Goal: Task Accomplishment & Management: Use online tool/utility

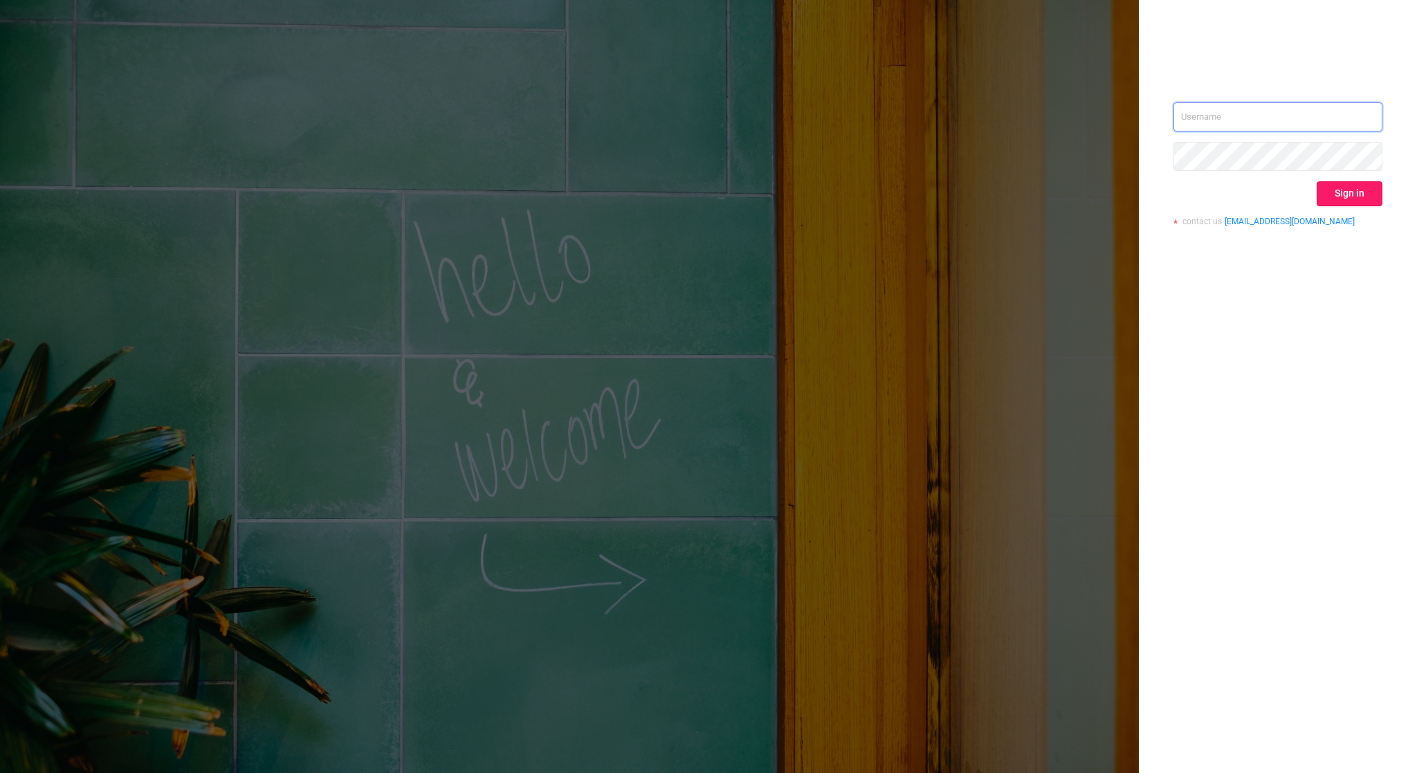
type input "[EMAIL_ADDRESS][DOMAIN_NAME]"
click at [1349, 197] on button "Sign in" at bounding box center [1350, 193] width 66 height 25
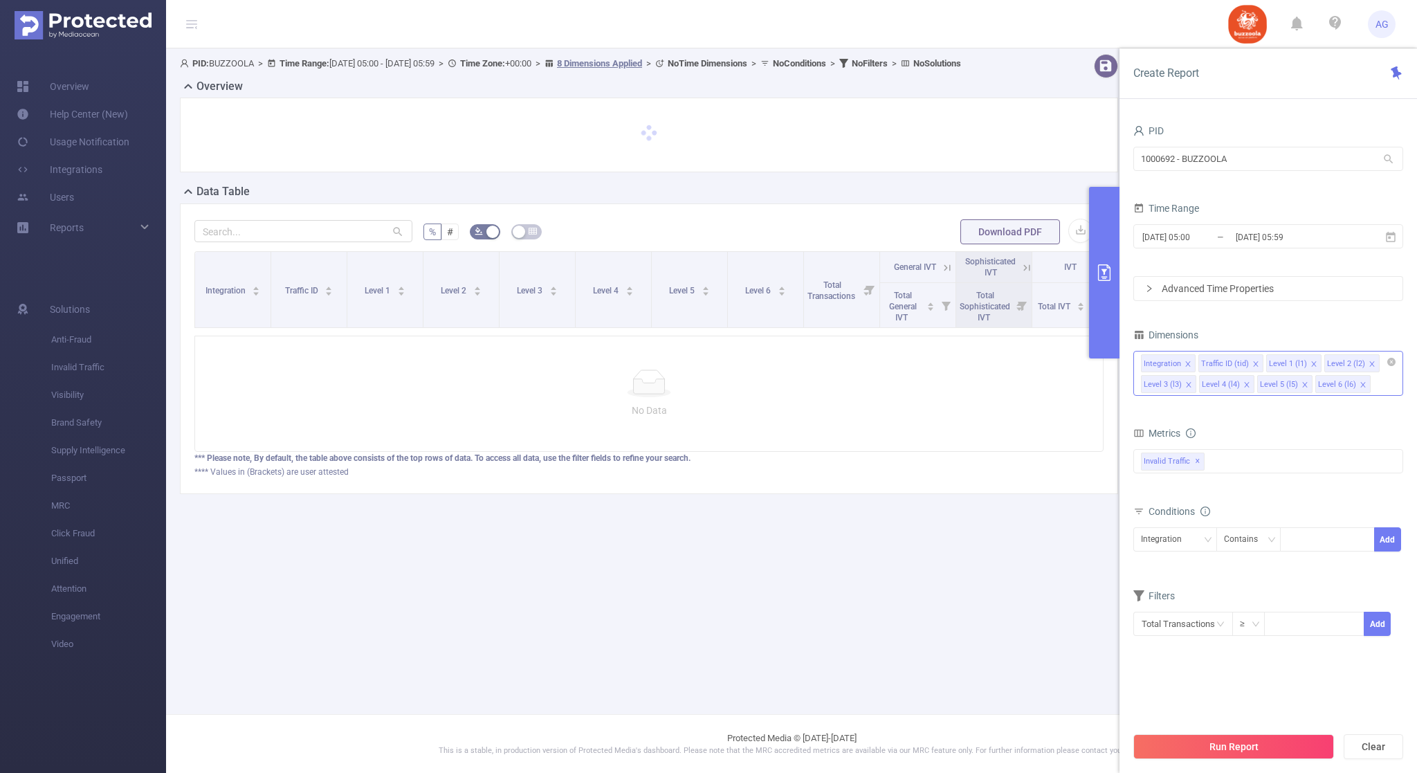
click at [1187, 365] on icon "icon: close" at bounding box center [1188, 364] width 7 height 7
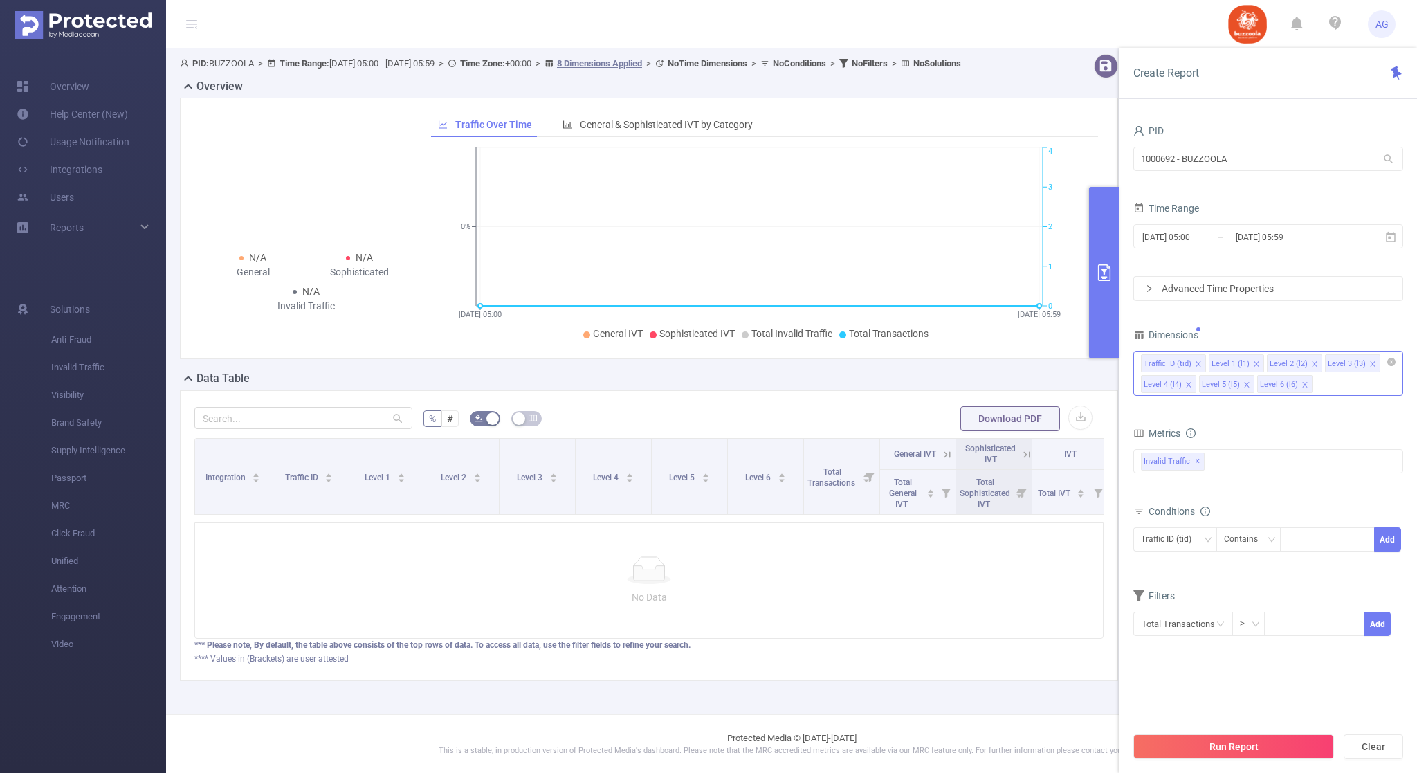
click at [1197, 364] on icon "icon: close" at bounding box center [1198, 364] width 7 height 7
click at [1189, 363] on icon "icon: close" at bounding box center [1188, 363] width 5 height 5
click at [1188, 363] on icon "icon: close" at bounding box center [1188, 363] width 5 height 5
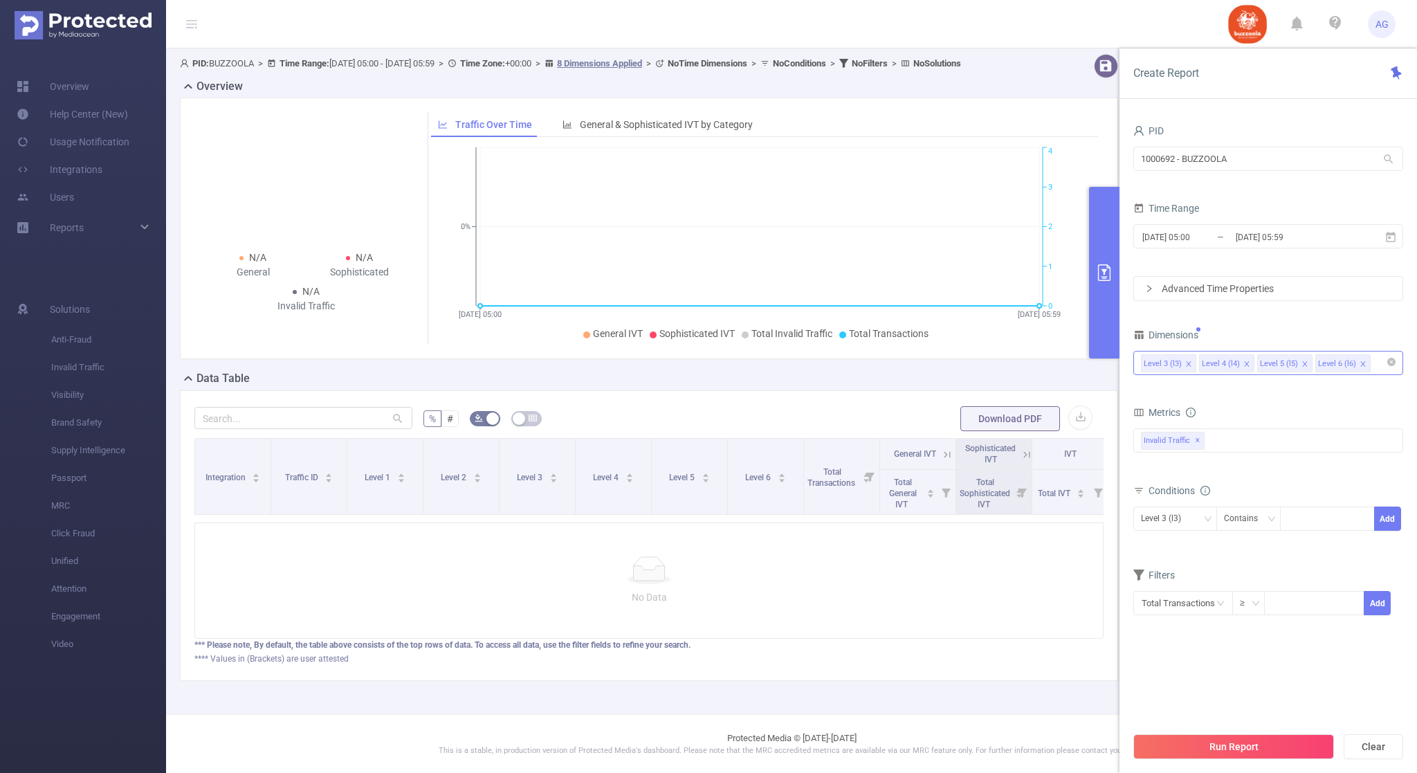
click at [1246, 365] on icon "icon: close" at bounding box center [1246, 363] width 5 height 5
click at [1246, 365] on icon "icon: close" at bounding box center [1247, 364] width 7 height 7
click at [1260, 519] on div "Contains" at bounding box center [1246, 518] width 44 height 23
click at [1251, 572] on li "Is" at bounding box center [1263, 571] width 92 height 22
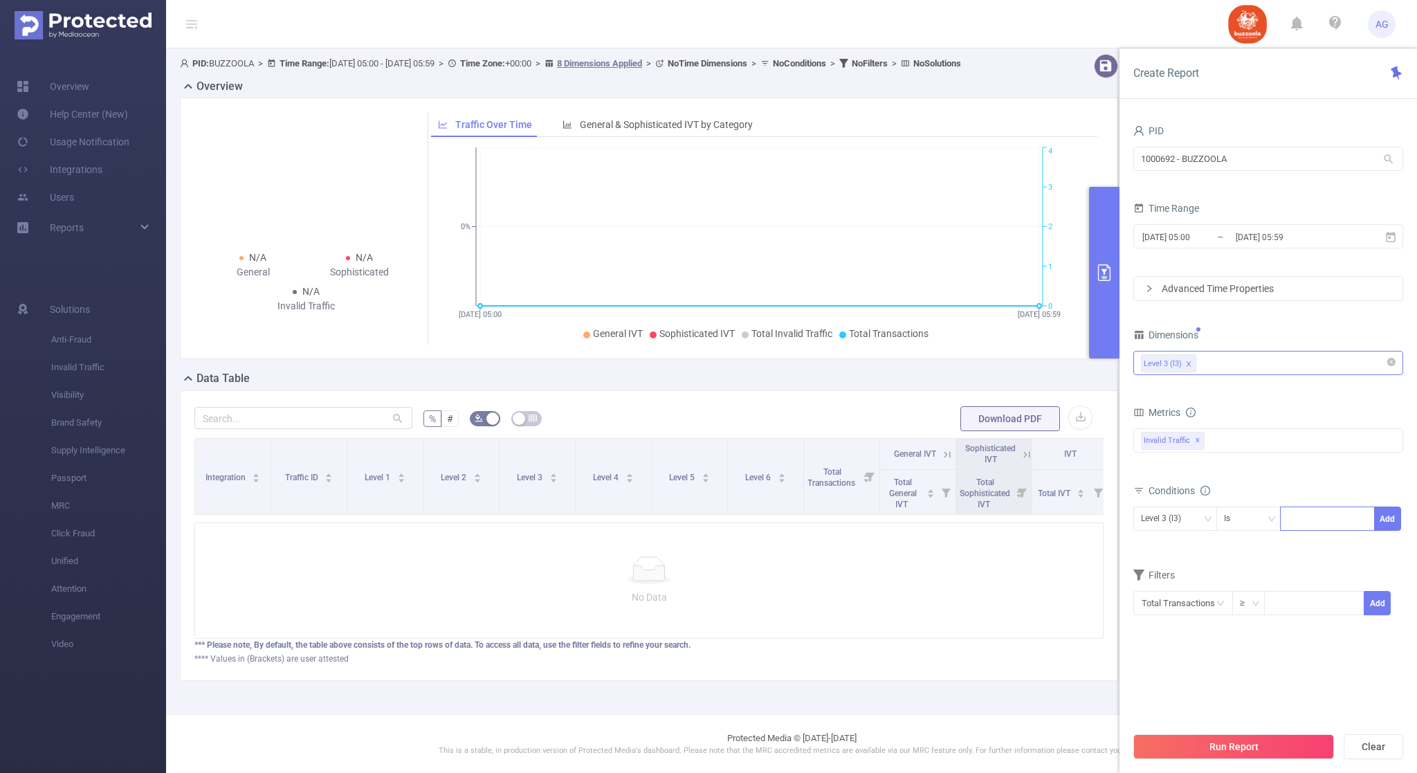
click at [1309, 519] on div at bounding box center [1328, 518] width 80 height 23
paste input "1281610"
type input "1281610 _direct"
click at [1349, 549] on li "1281610 _direct" at bounding box center [1331, 549] width 100 height 22
click at [1391, 526] on button "Add" at bounding box center [1387, 519] width 27 height 24
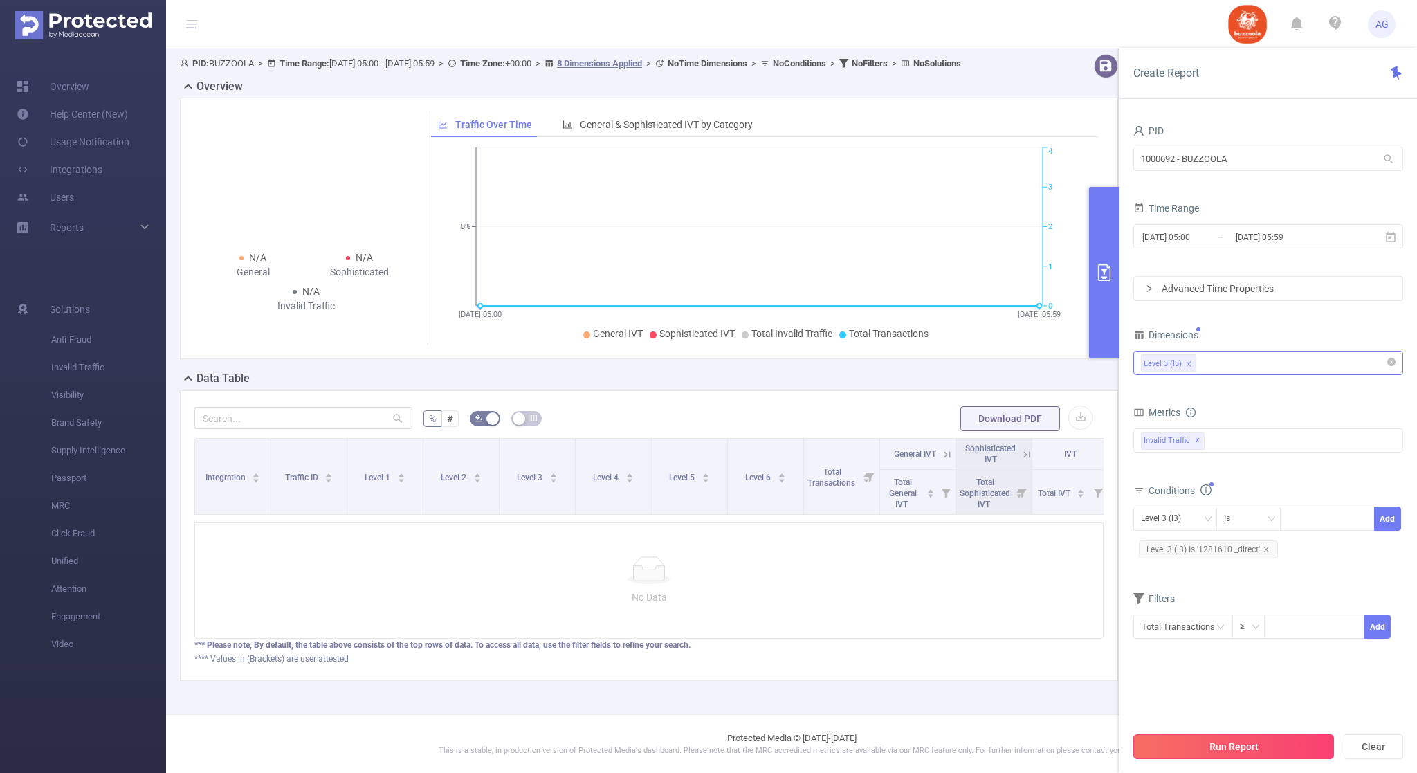
click at [1232, 751] on button "Run Report" at bounding box center [1234, 746] width 201 height 25
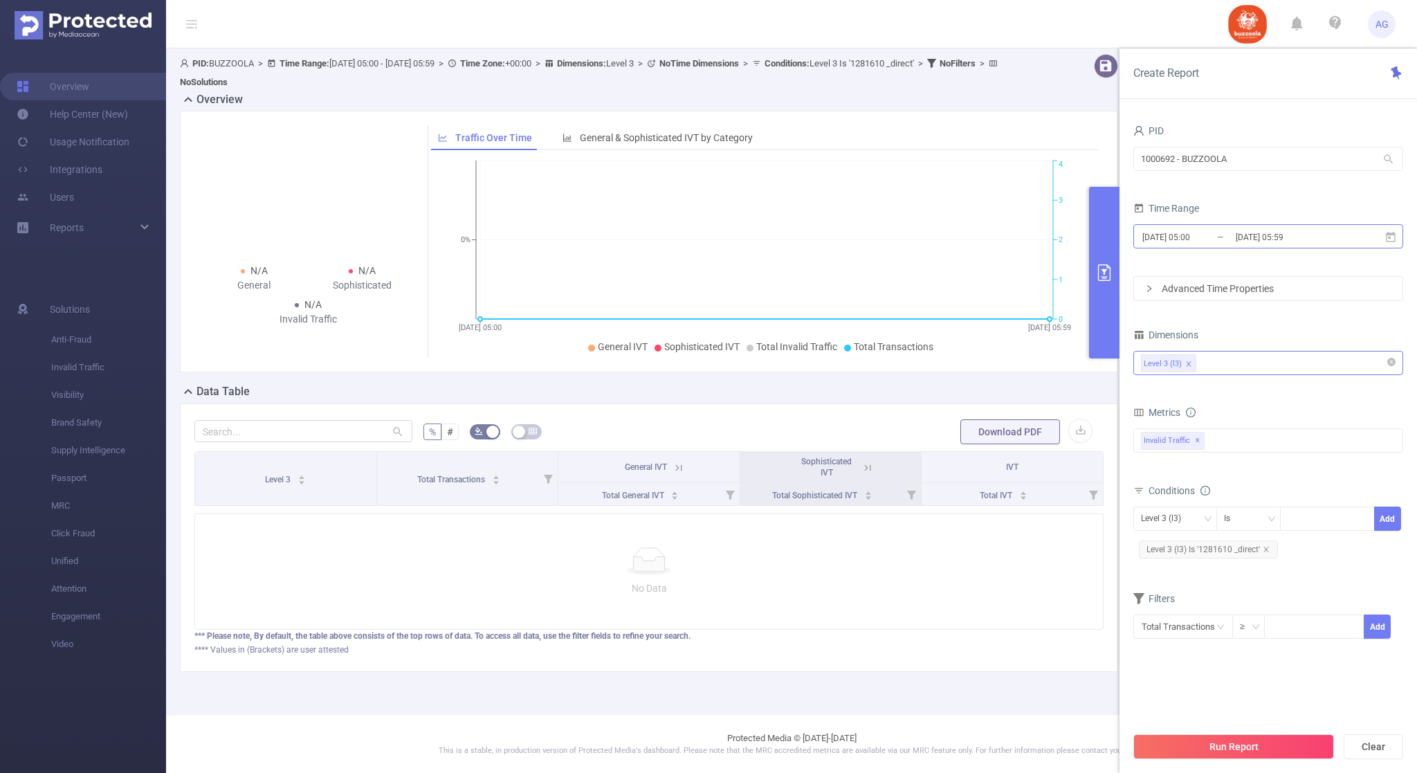
click at [1276, 241] on input "[DATE] 05:59" at bounding box center [1291, 237] width 112 height 19
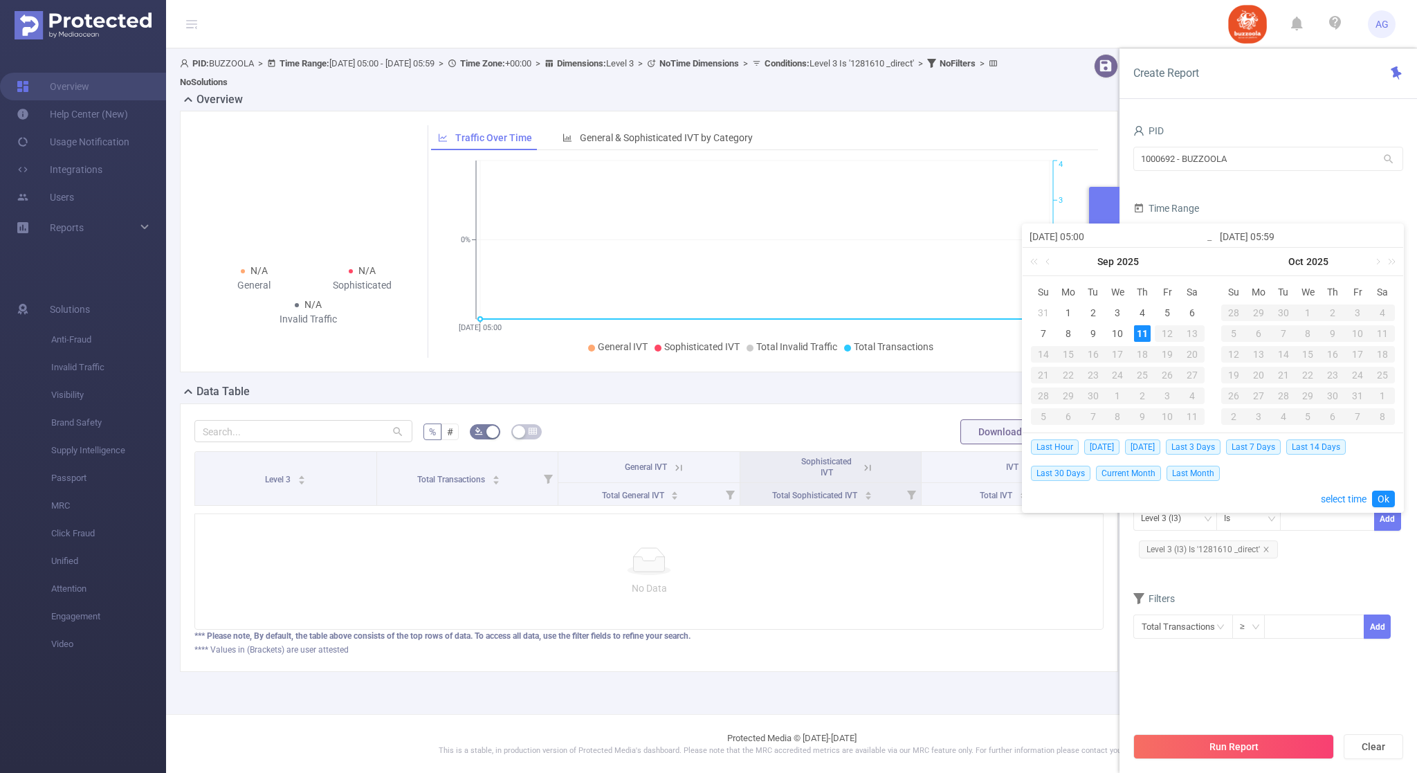
click at [1063, 310] on div "1" at bounding box center [1068, 312] width 17 height 17
click at [1124, 338] on div "10" at bounding box center [1117, 333] width 17 height 17
type input "[DATE] 05:00"
type input "[DATE] 05:59"
type input "[DATE] 05:00"
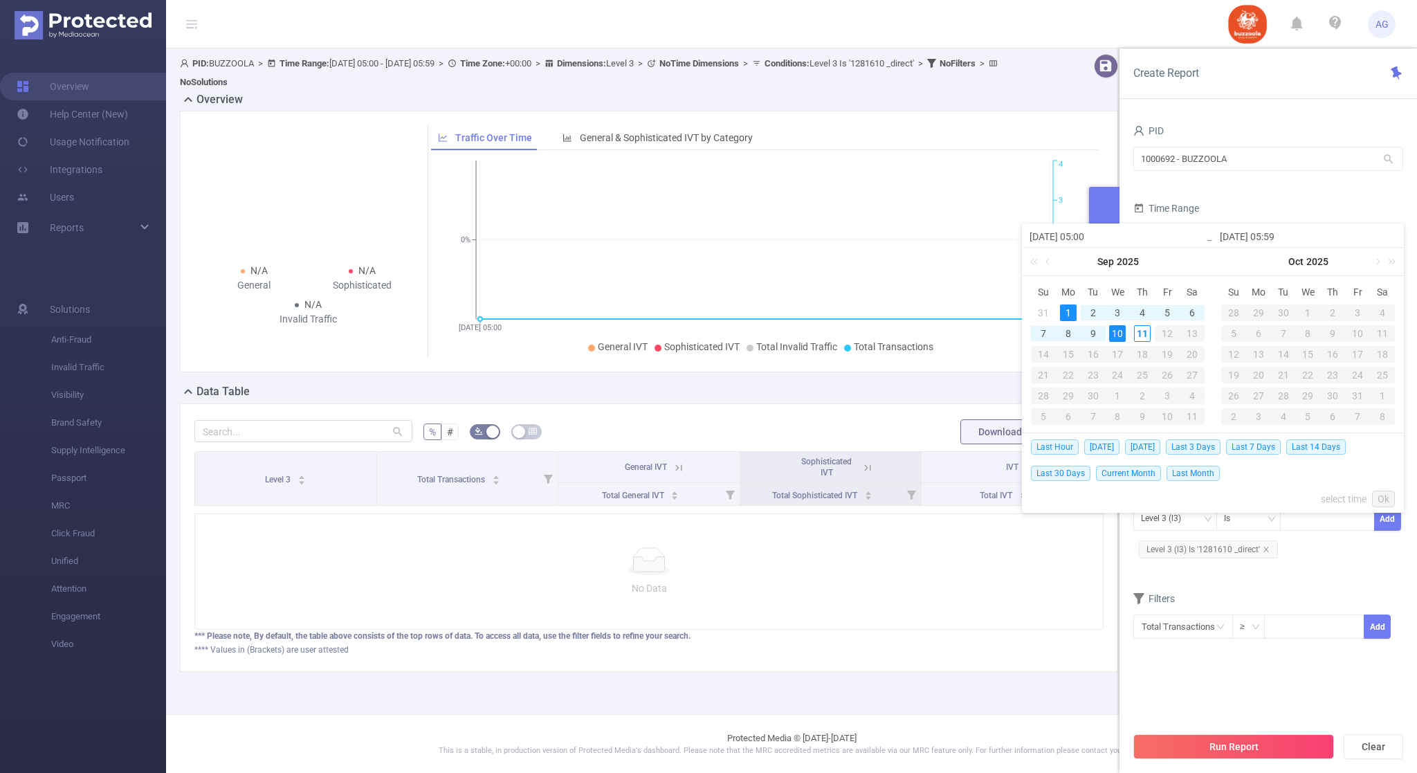
type input "[DATE] 05:59"
click at [1230, 749] on button "Run Report" at bounding box center [1234, 746] width 201 height 25
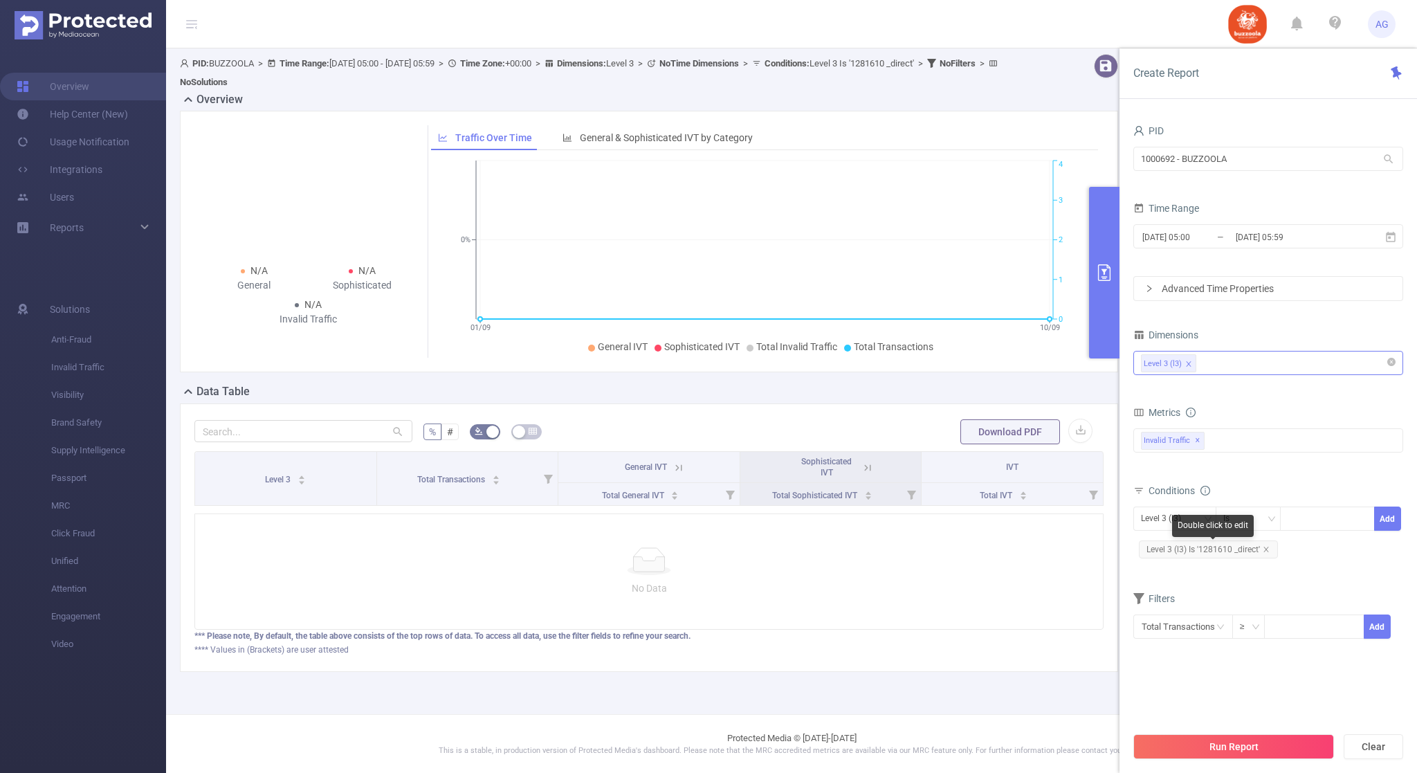
click at [1273, 549] on span "Level 3 (l3) Is '1281610 _direct'" at bounding box center [1208, 549] width 139 height 18
click at [1268, 548] on icon "icon: close" at bounding box center [1266, 549] width 7 height 7
click at [1264, 522] on div "Is" at bounding box center [1249, 518] width 50 height 23
click at [1260, 551] on li "Contains" at bounding box center [1263, 549] width 92 height 22
click at [1293, 530] on div at bounding box center [1328, 518] width 80 height 23
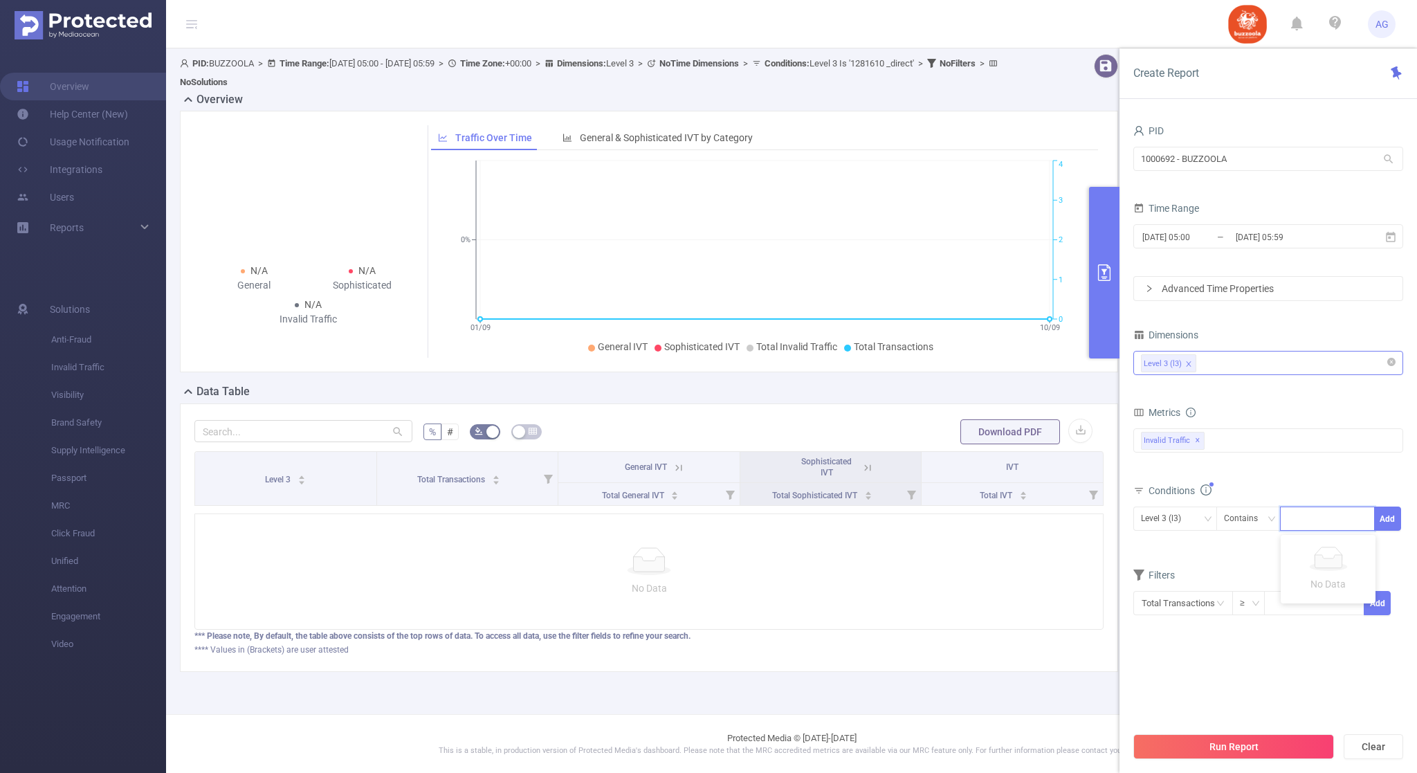
paste input "1281610"
type input "1281610_direct"
click at [1327, 551] on li "1281610_direct" at bounding box center [1330, 549] width 98 height 22
click at [1399, 517] on button "Add" at bounding box center [1387, 519] width 27 height 24
click at [1246, 748] on button "Run Report" at bounding box center [1234, 746] width 201 height 25
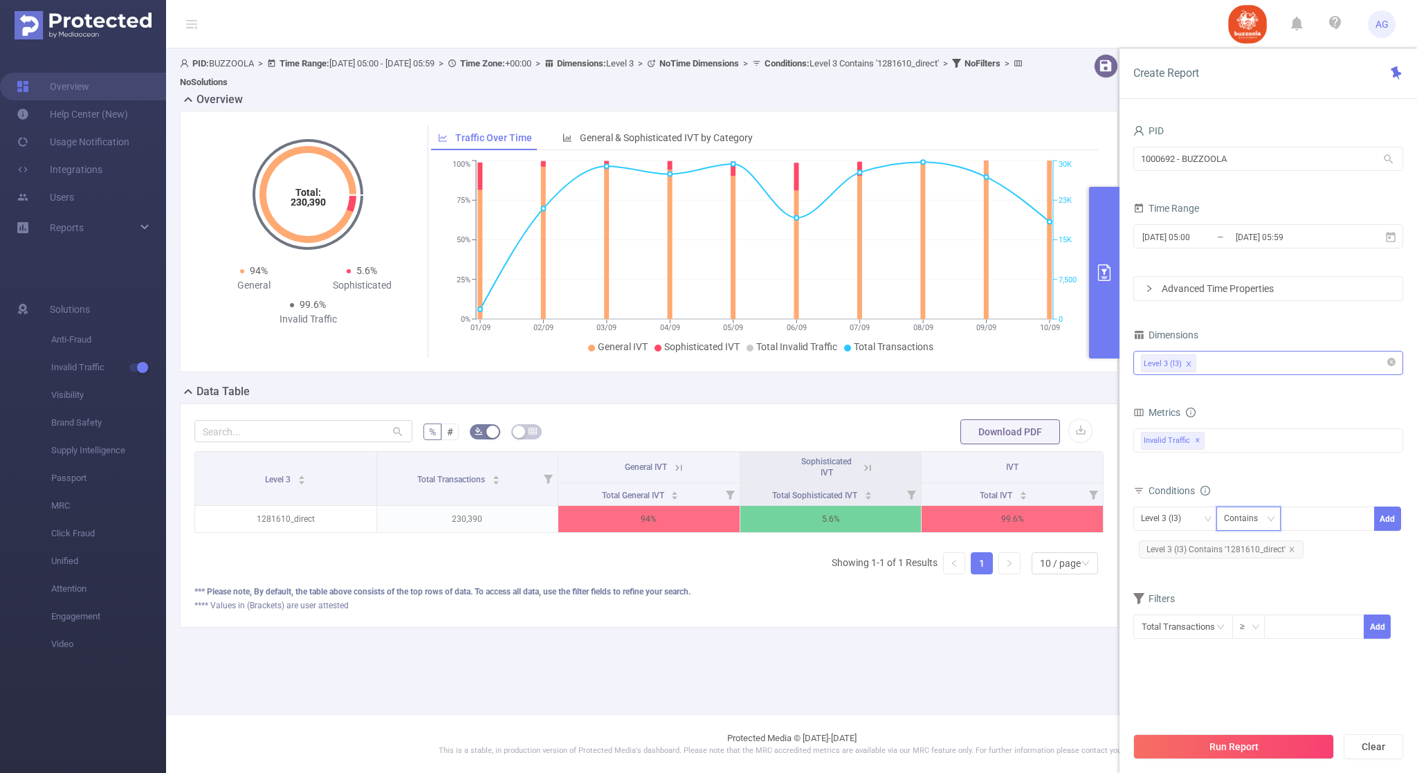
click at [1265, 517] on div "Contains" at bounding box center [1246, 518] width 44 height 23
click at [1246, 563] on li "Is" at bounding box center [1263, 571] width 92 height 22
click at [1246, 746] on button "Run Report" at bounding box center [1234, 746] width 201 height 25
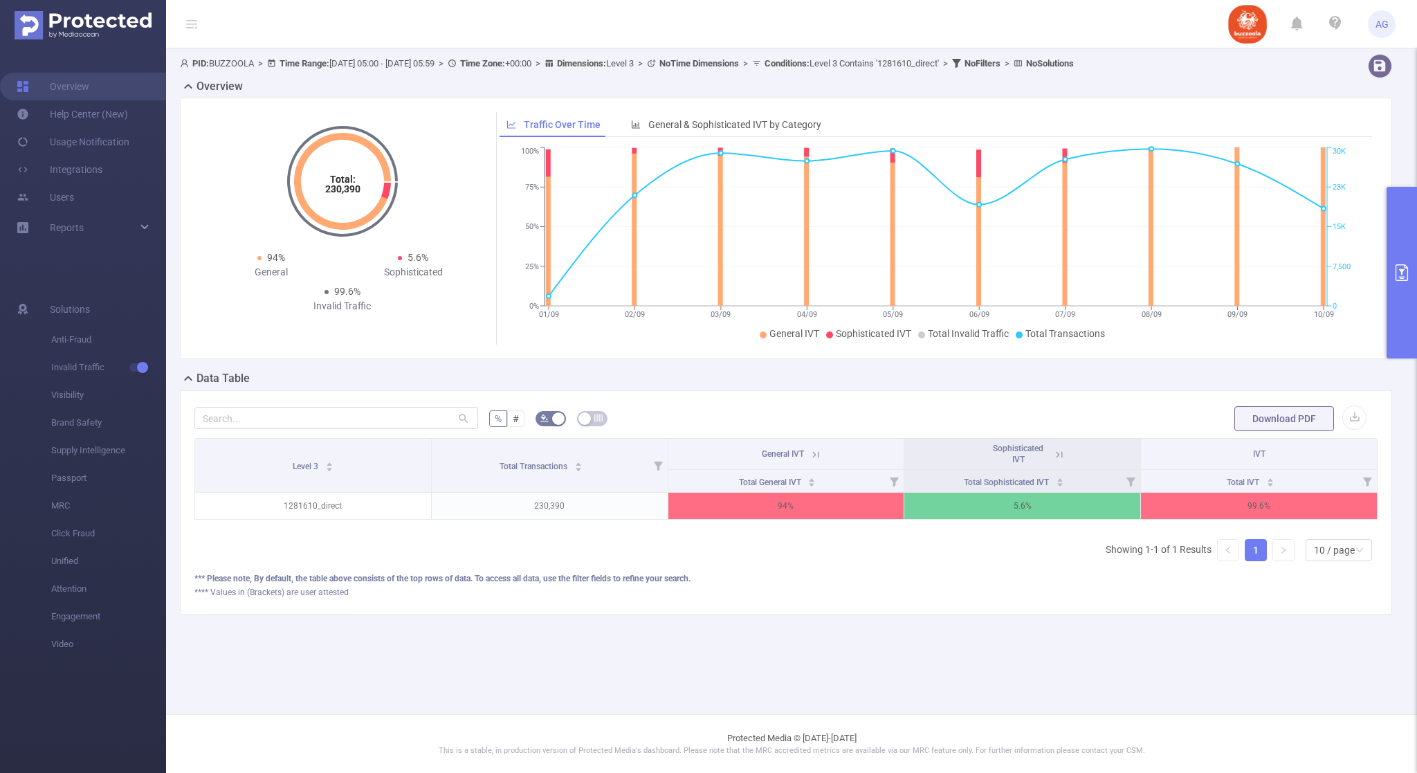
click at [208, 560] on div "Level 3 Total Transactions General IVT Sophisticated IVT IVT Total General IVT …" at bounding box center [785, 505] width 1183 height 134
click at [1416, 281] on button "primary" at bounding box center [1402, 273] width 30 height 172
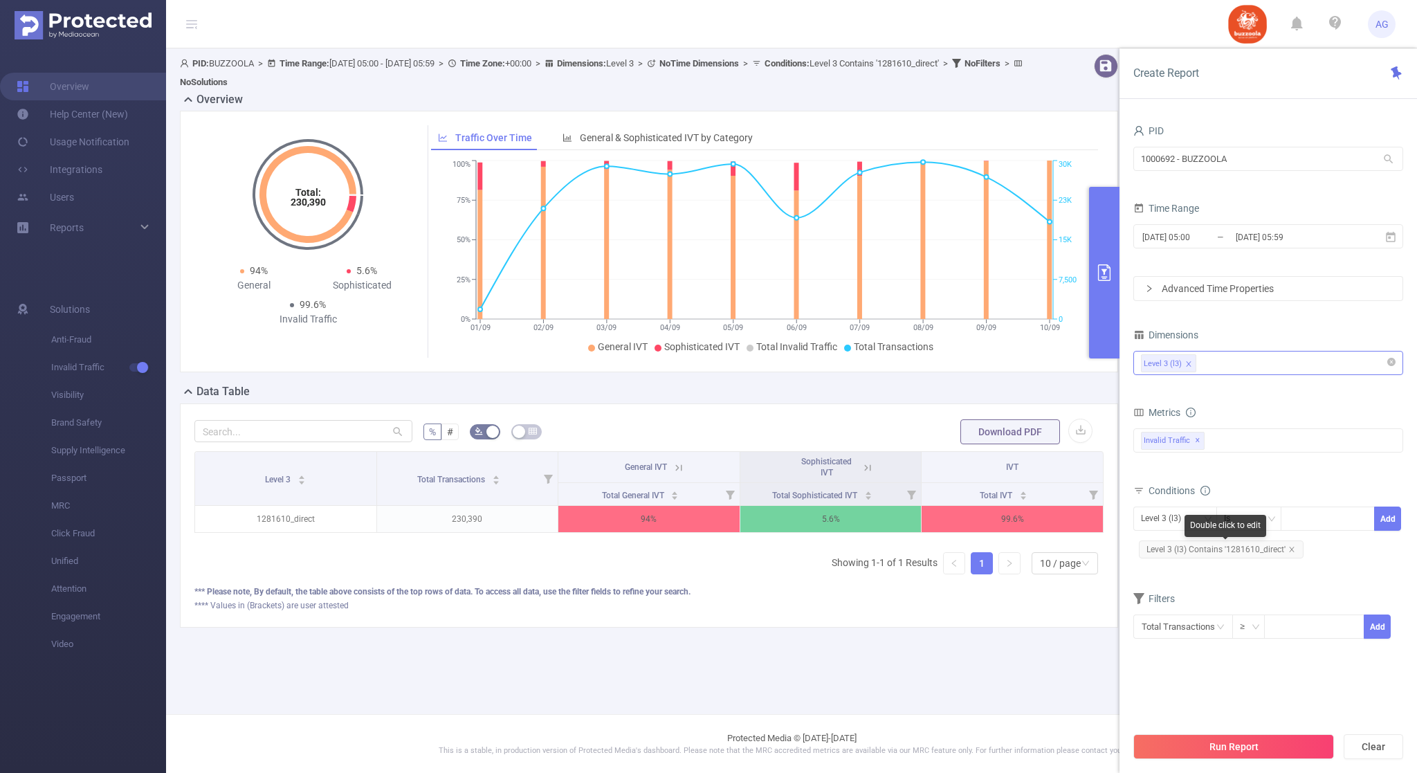
click at [1298, 552] on span "Level 3 (l3) Contains '1281610_direct'" at bounding box center [1221, 549] width 165 height 18
click at [1290, 550] on icon "icon: close" at bounding box center [1291, 549] width 5 height 5
click at [1298, 519] on div at bounding box center [1328, 518] width 80 height 23
paste input "1298978"
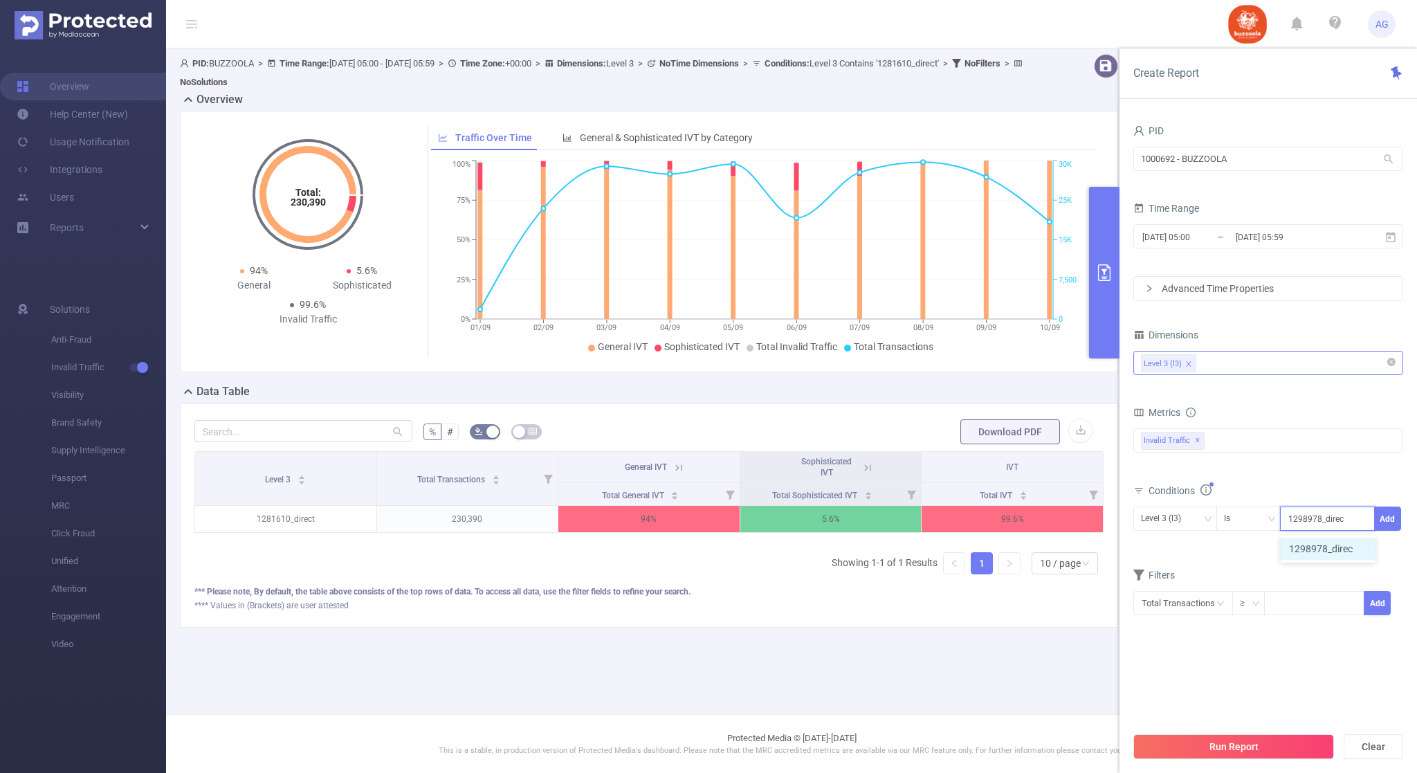
type input "1298978_direct"
drag, startPoint x: 1333, startPoint y: 541, endPoint x: 1345, endPoint y: 538, distance: 12.9
click at [1333, 542] on li "1298978_direct" at bounding box center [1330, 549] width 98 height 22
click at [1380, 520] on button "Add" at bounding box center [1387, 519] width 27 height 24
click at [1192, 753] on button "Run Report" at bounding box center [1234, 746] width 201 height 25
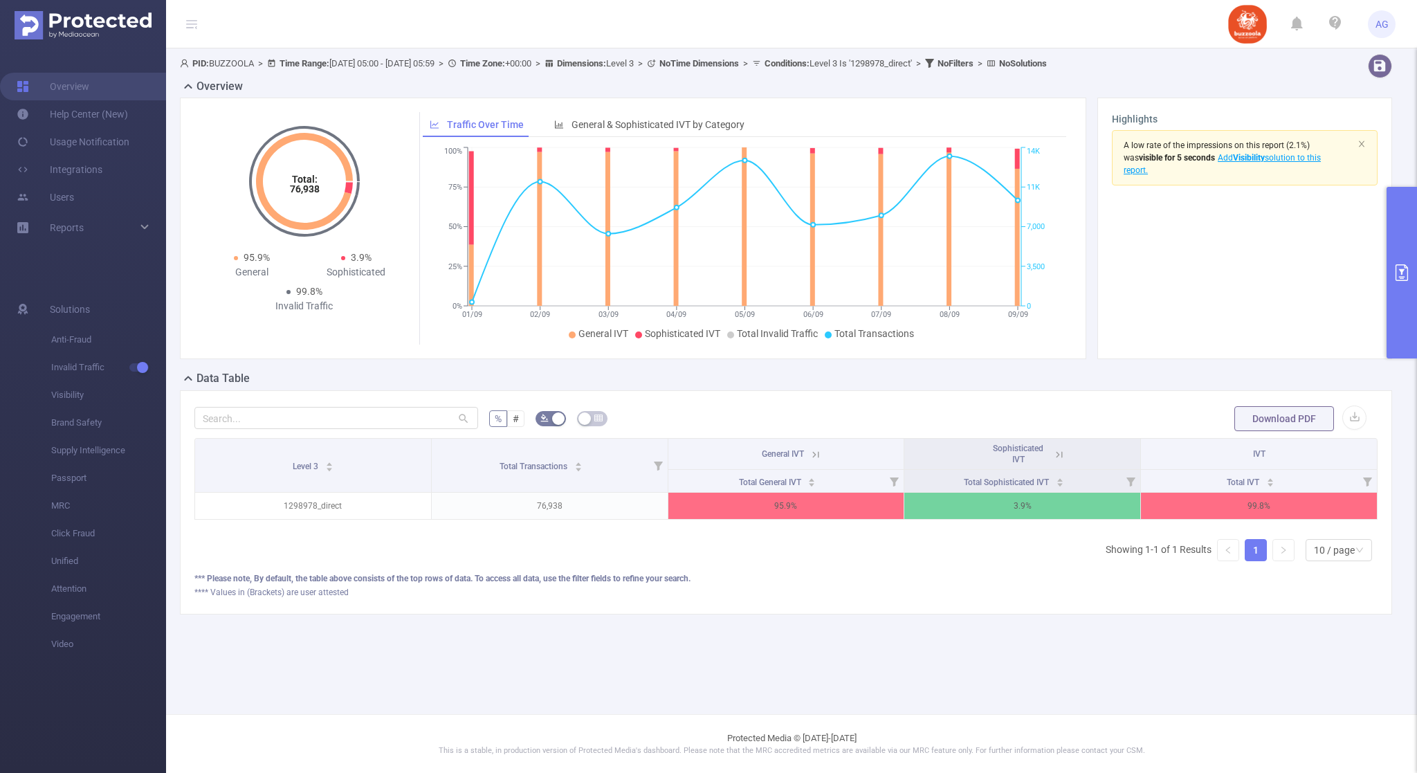
click at [1397, 262] on button "primary" at bounding box center [1402, 273] width 30 height 172
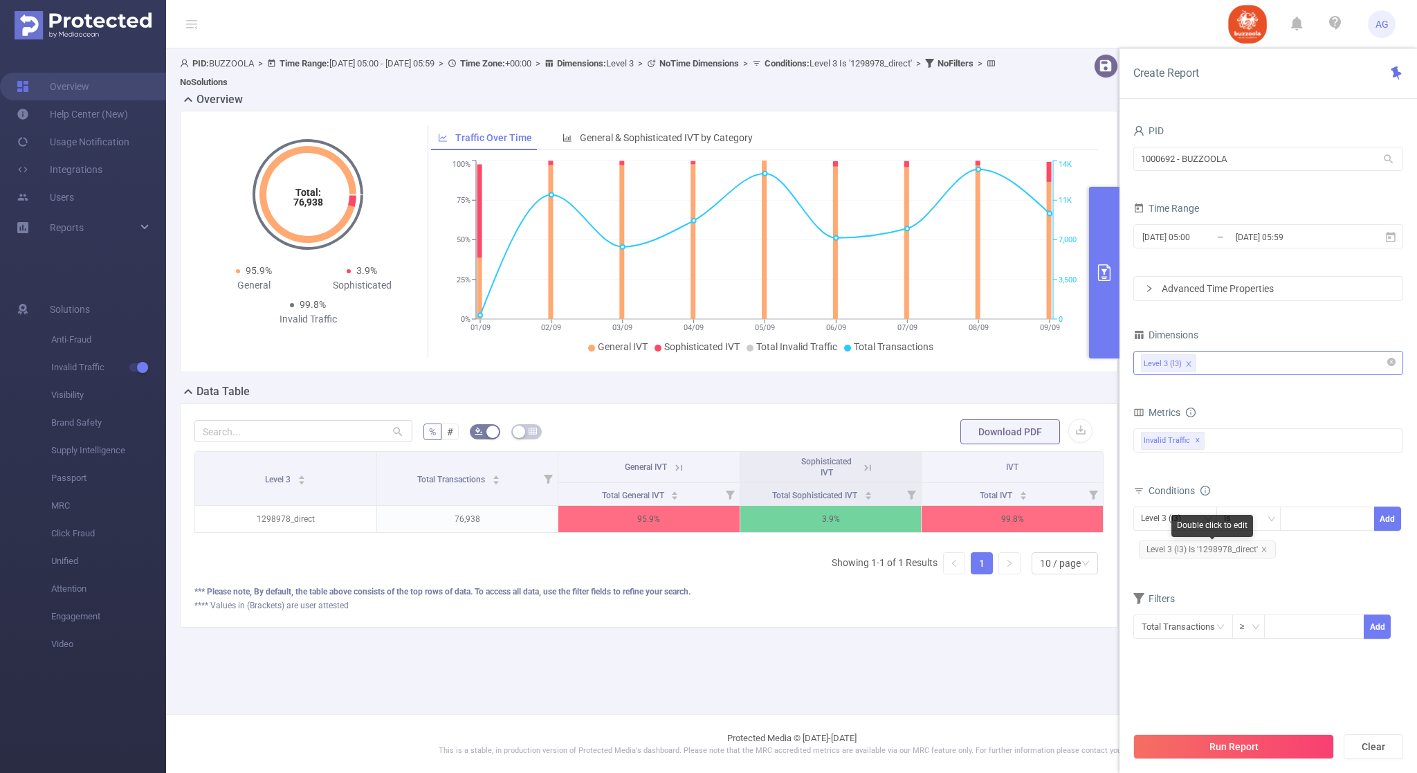
drag, startPoint x: 1268, startPoint y: 551, endPoint x: 1280, endPoint y: 540, distance: 16.2
click at [1267, 551] on span "Level 3 (l3) Is '1298978_direct'" at bounding box center [1207, 549] width 137 height 18
click at [1266, 549] on icon "icon: close" at bounding box center [1264, 549] width 7 height 7
click at [1297, 525] on div at bounding box center [1328, 518] width 80 height 23
paste input "1299249"
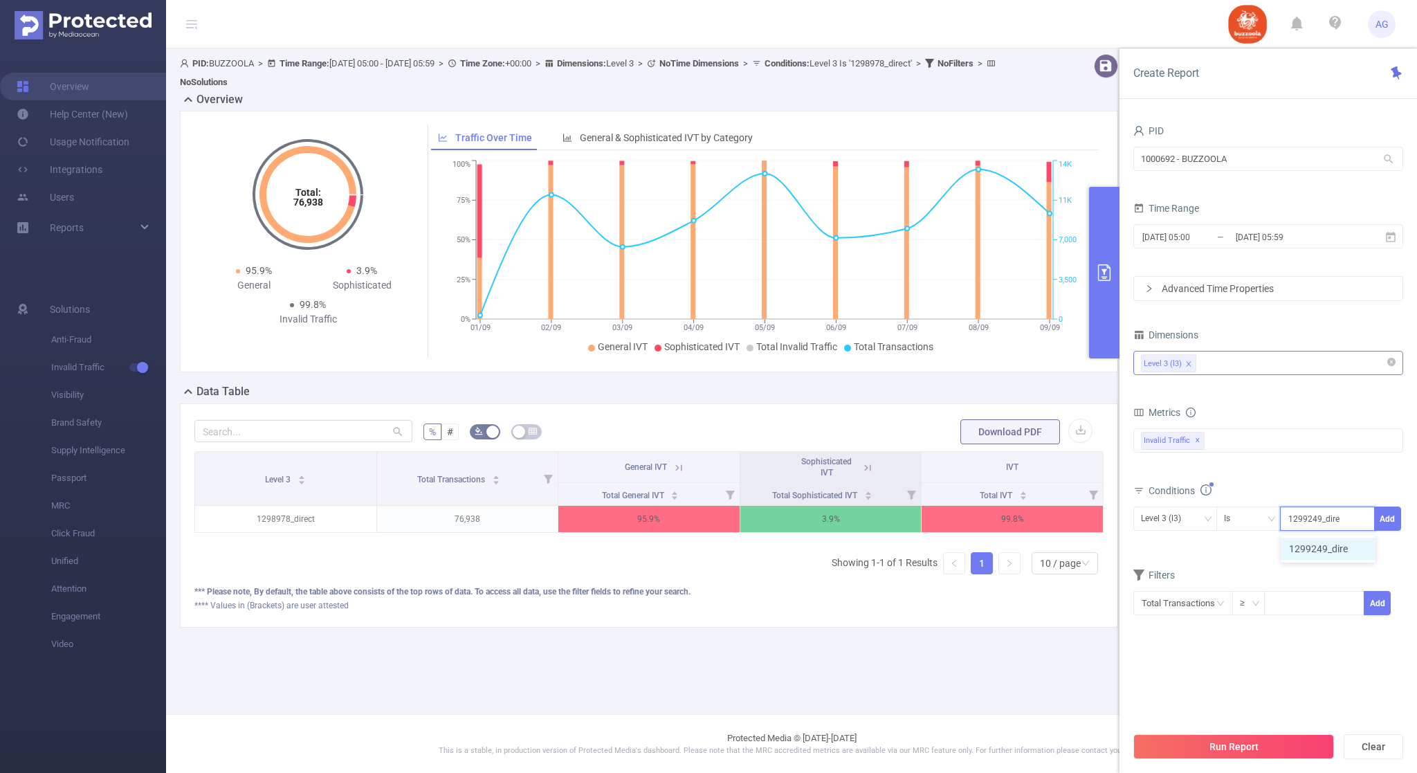
type input "1299249_direct"
click at [1329, 551] on li "1299249_direct" at bounding box center [1330, 549] width 98 height 22
click at [1393, 520] on button "Add" at bounding box center [1387, 519] width 27 height 24
click at [1231, 749] on button "Run Report" at bounding box center [1234, 746] width 201 height 25
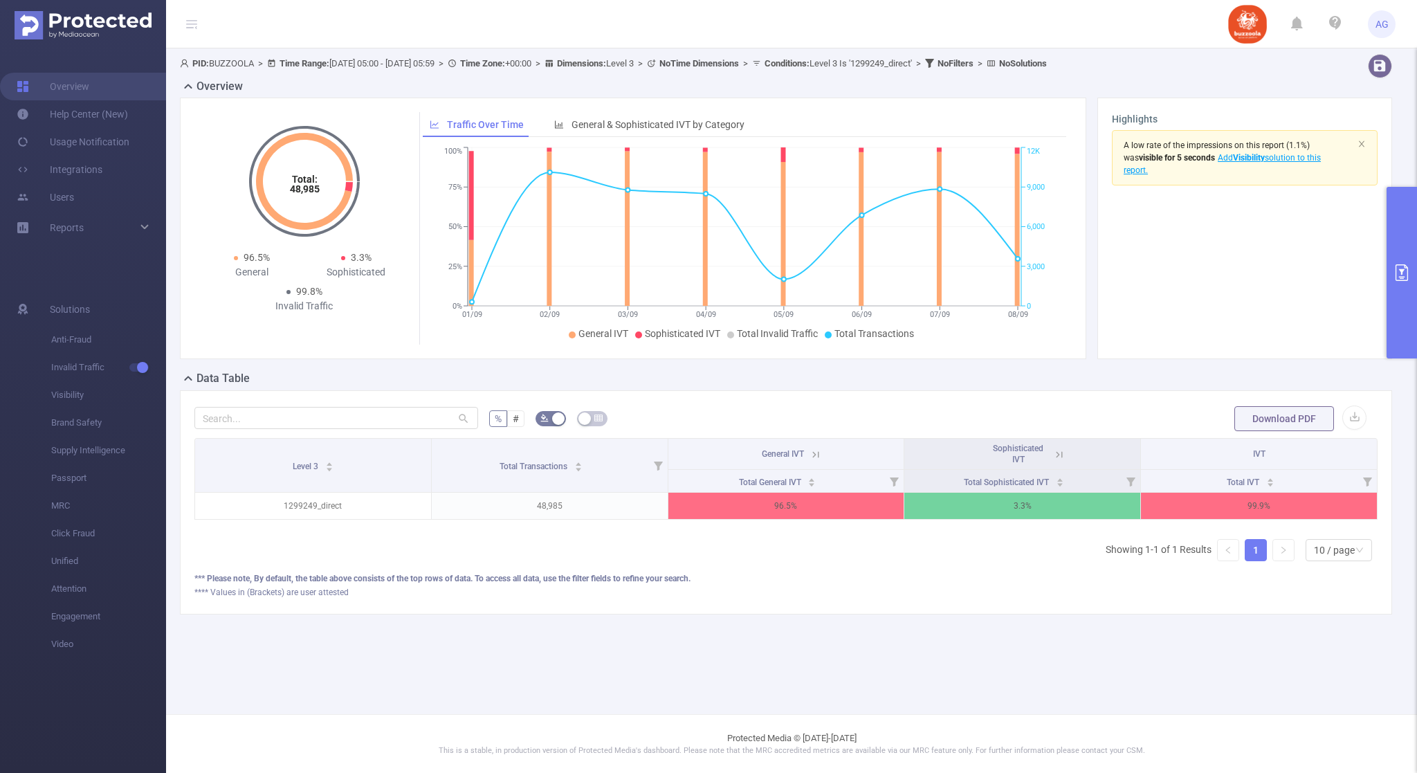
click at [1393, 282] on button "primary" at bounding box center [1402, 273] width 30 height 172
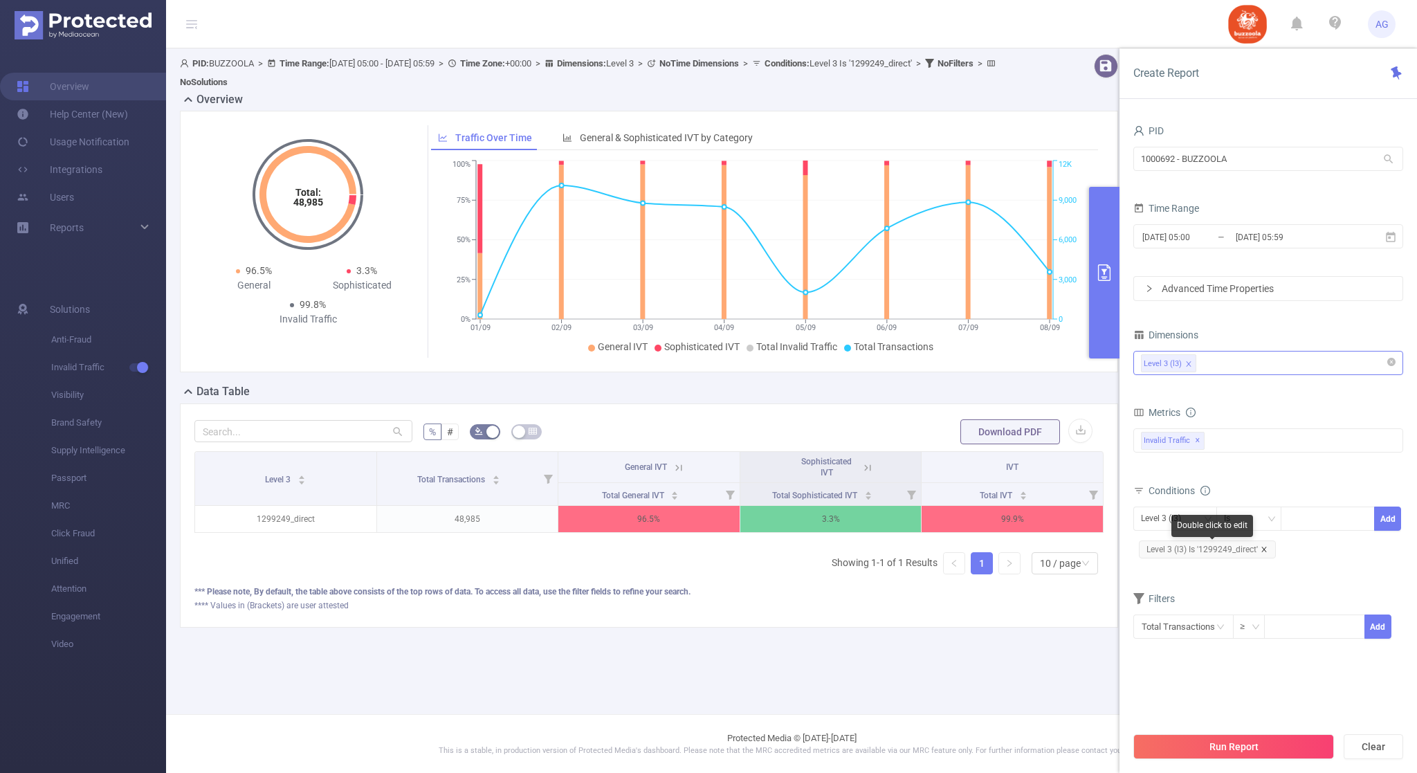
click at [1266, 550] on icon "icon: close" at bounding box center [1264, 549] width 7 height 7
drag, startPoint x: 1311, startPoint y: 525, endPoint x: 1320, endPoint y: 527, distance: 9.4
click at [1312, 525] on div at bounding box center [1328, 518] width 80 height 23
paste input "1299345"
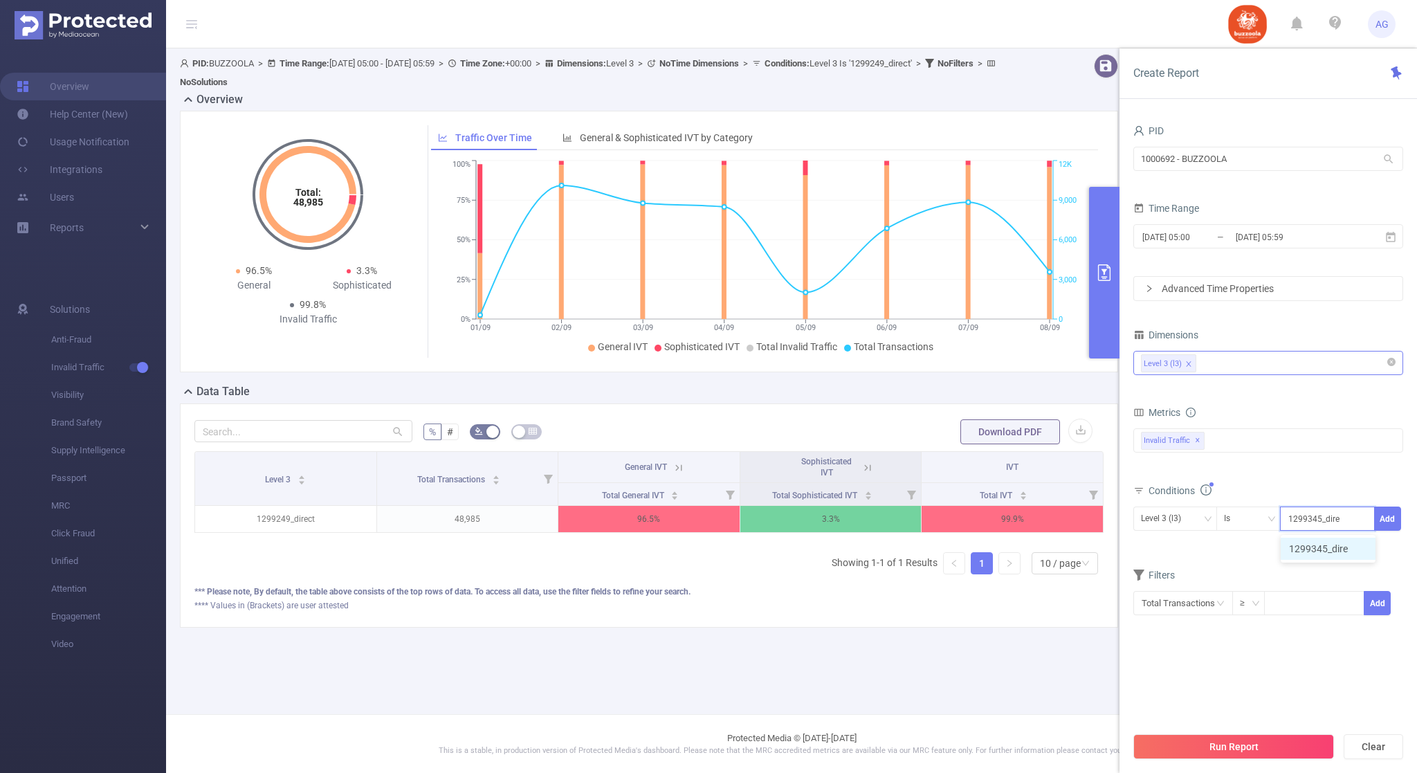
type input "1299345_direct"
click at [1325, 538] on li "1299345_direct" at bounding box center [1330, 549] width 98 height 22
click at [1382, 518] on button "Add" at bounding box center [1387, 519] width 27 height 24
click at [1219, 738] on button "Run Report" at bounding box center [1234, 746] width 201 height 25
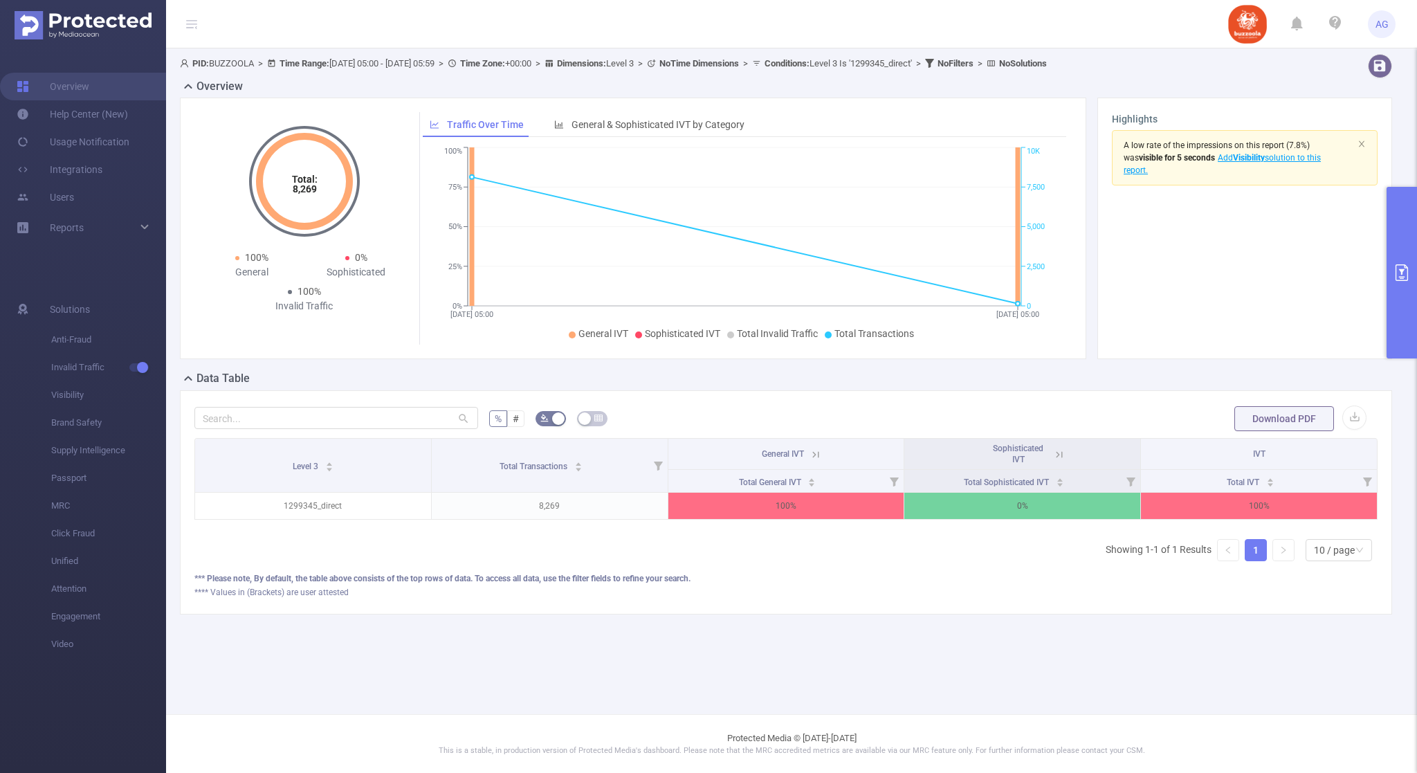
click at [1399, 262] on button "primary" at bounding box center [1402, 273] width 30 height 172
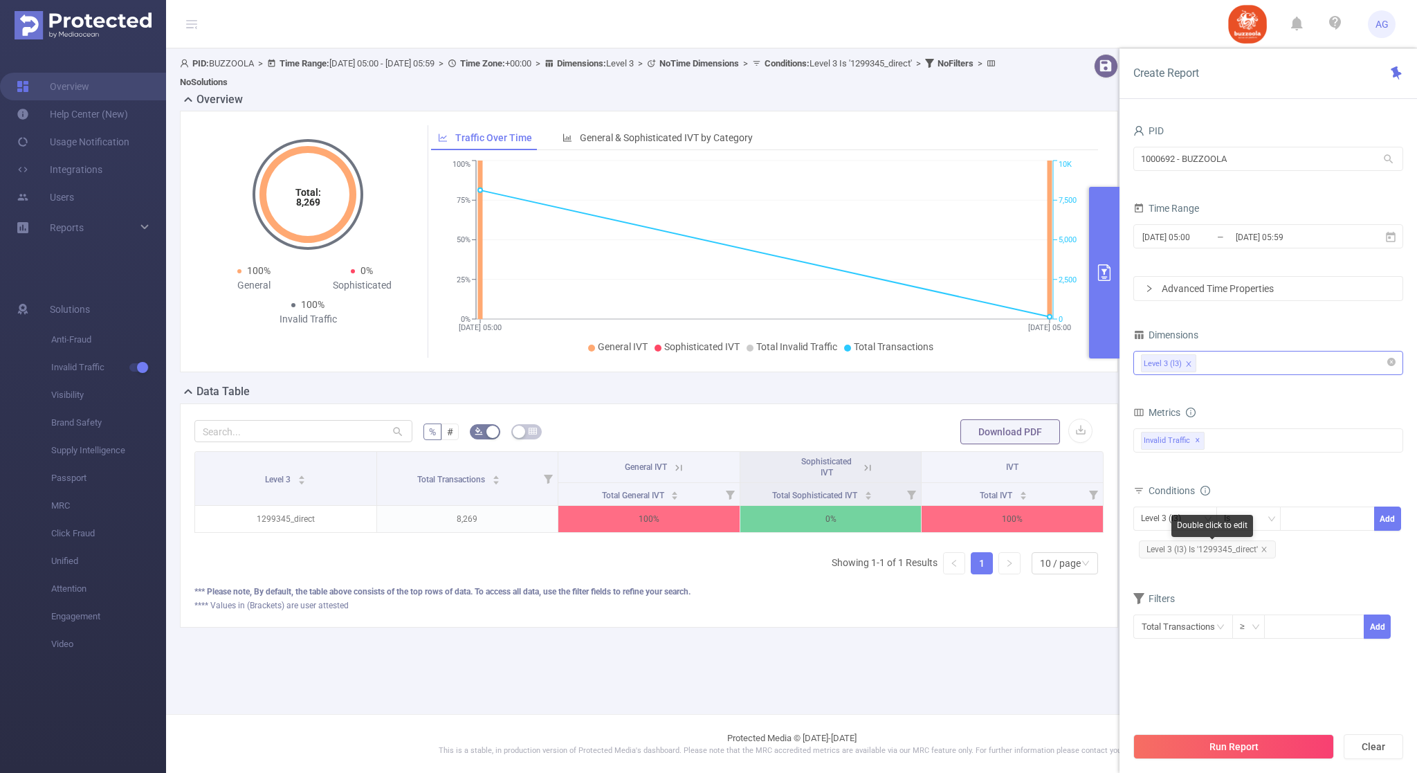
click at [1268, 551] on span "Level 3 (l3) Is '1299345_direct'" at bounding box center [1207, 549] width 137 height 18
click at [1269, 552] on span "Level 3 (l3) Is '1299345_direct'" at bounding box center [1207, 549] width 137 height 18
click at [1265, 550] on icon "icon: close" at bounding box center [1264, 549] width 7 height 7
click at [1291, 517] on input at bounding box center [1291, 519] width 6 height 18
paste input "1299629"
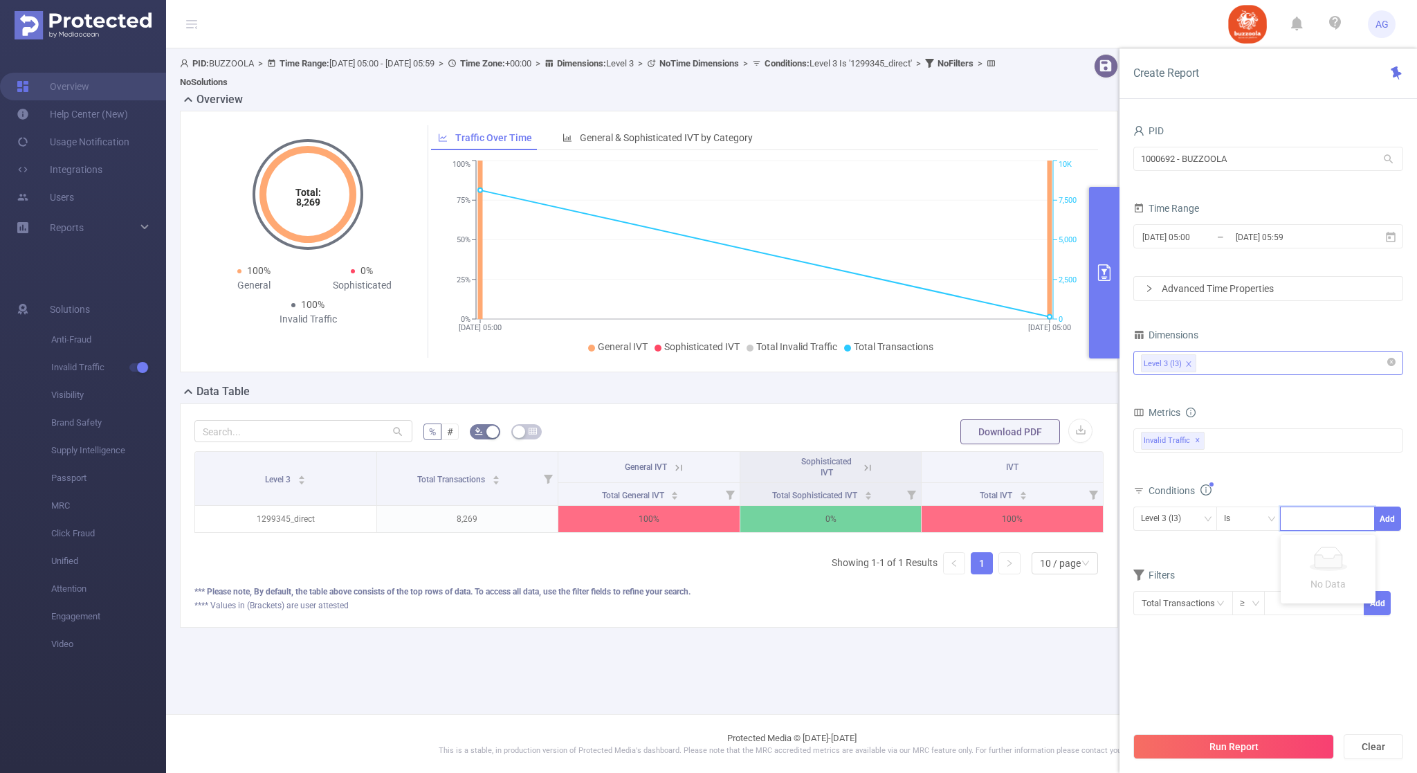
type input "1299629"
click at [1300, 554] on li "1299629" at bounding box center [1328, 549] width 95 height 22
click at [1380, 525] on button "Add" at bounding box center [1387, 519] width 27 height 24
click at [1241, 552] on icon "icon: close" at bounding box center [1240, 549] width 7 height 7
click at [1309, 525] on div at bounding box center [1328, 518] width 80 height 23
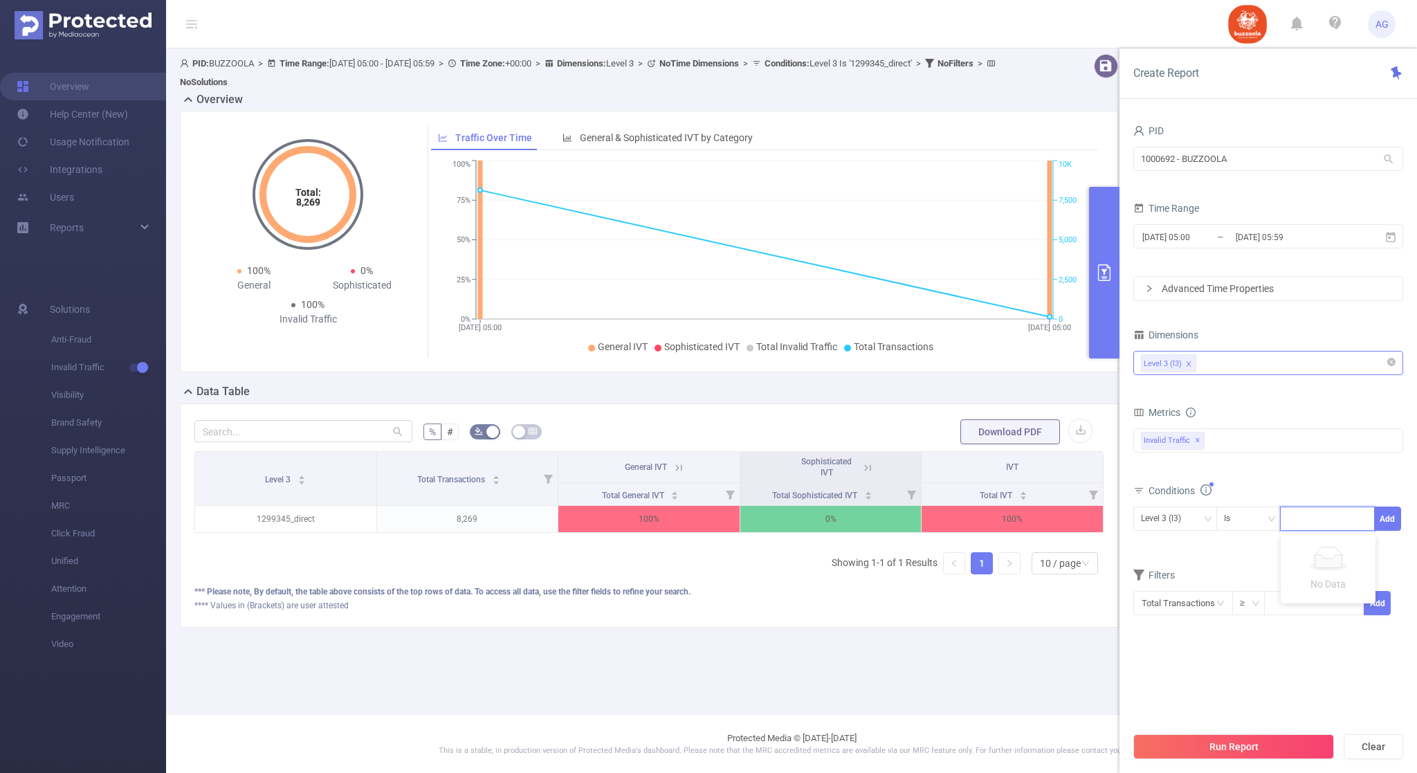
paste input "1299629"
type input "1299629_direct"
click at [1337, 557] on li "1299629_direct" at bounding box center [1330, 549] width 98 height 22
click at [1390, 509] on button "Add" at bounding box center [1387, 519] width 27 height 24
click at [1243, 748] on button "Run Report" at bounding box center [1234, 746] width 201 height 25
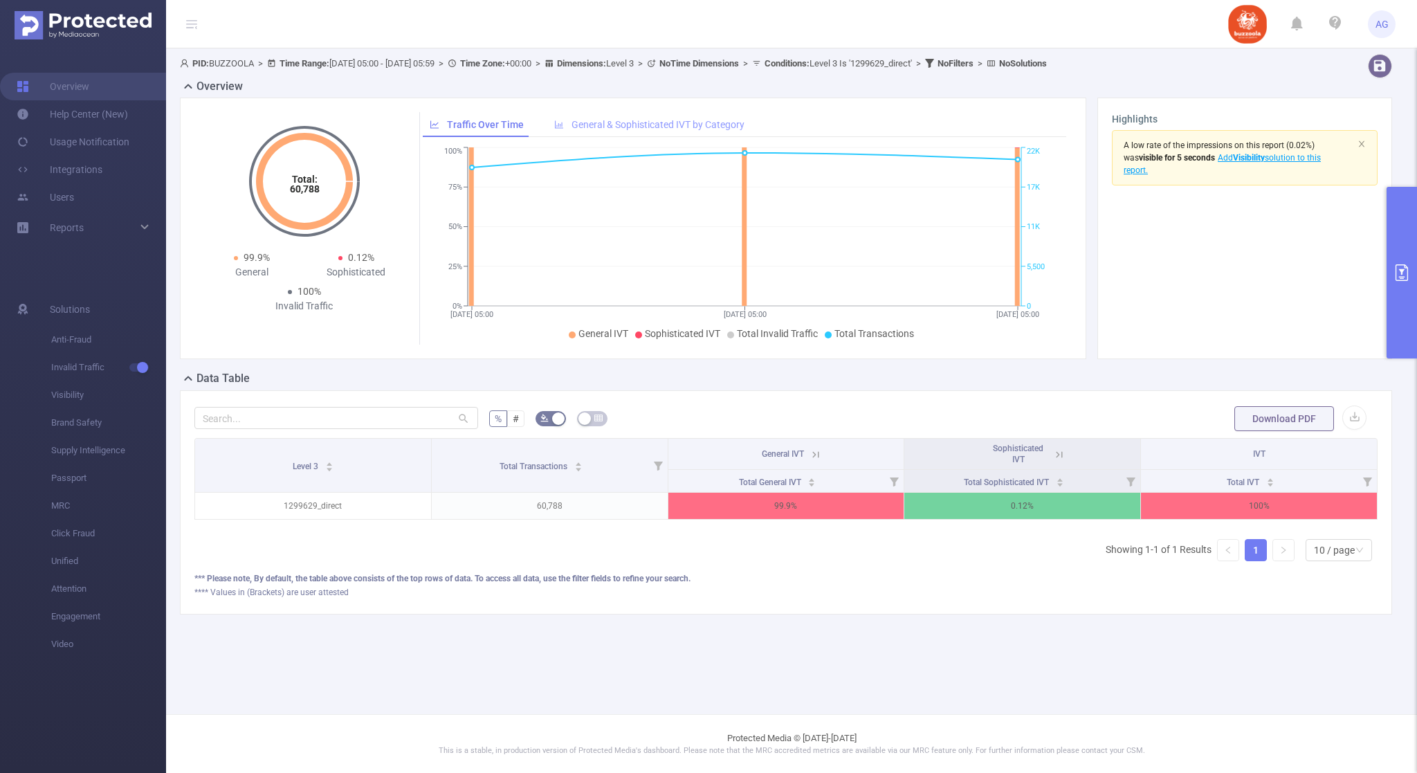
click at [637, 127] on span "General & Sophisticated IVT by Category" at bounding box center [658, 124] width 173 height 11
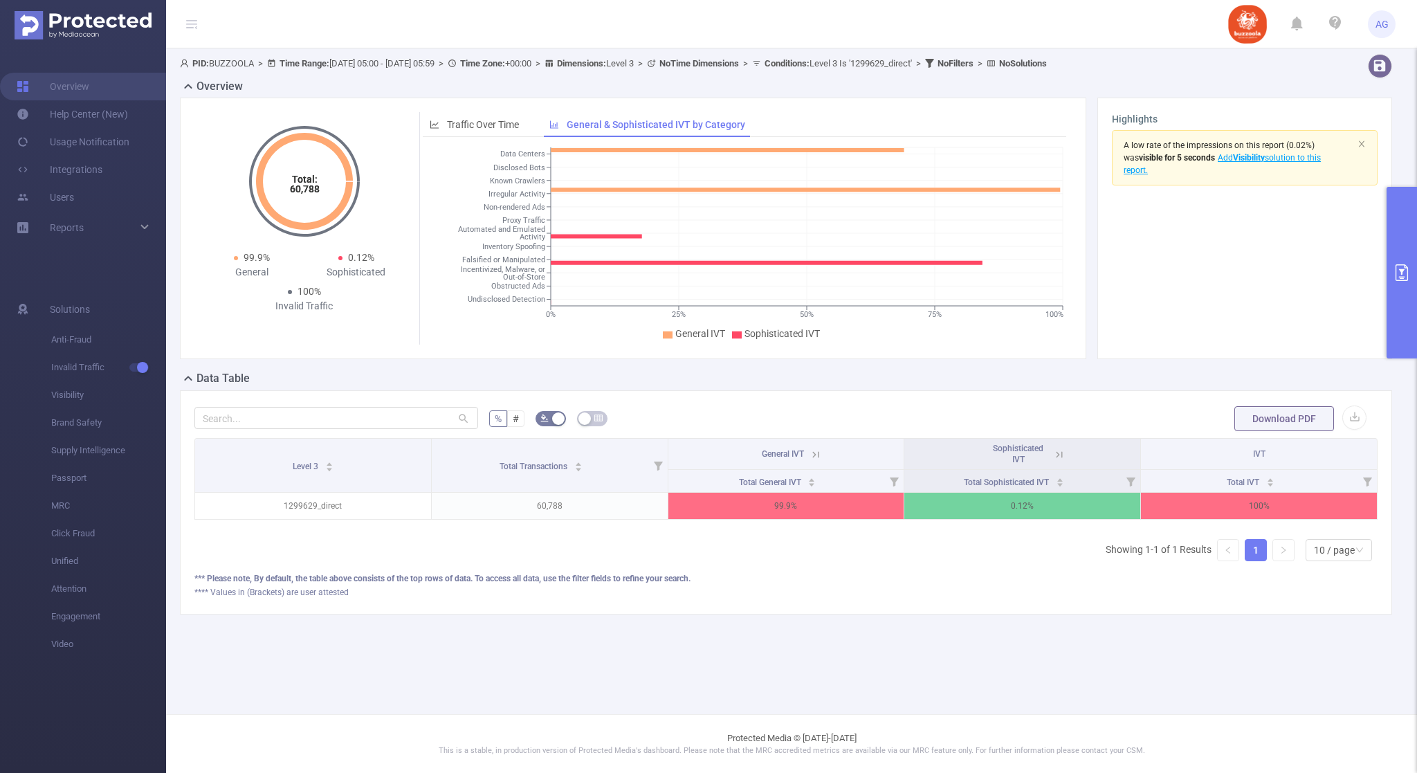
click at [1020, 642] on div "PID: BUZZOOLA > Time Range: [DATE] 05:00 - [DATE] 05:59 > Time Zone: +00:00 > D…" at bounding box center [791, 345] width 1251 height 594
drag, startPoint x: 1137, startPoint y: 386, endPoint x: 1056, endPoint y: 384, distance: 81.0
click at [1137, 386] on div "Data Table" at bounding box center [791, 379] width 1223 height 19
click at [479, 114] on div "Traffic Over Time" at bounding box center [474, 125] width 103 height 26
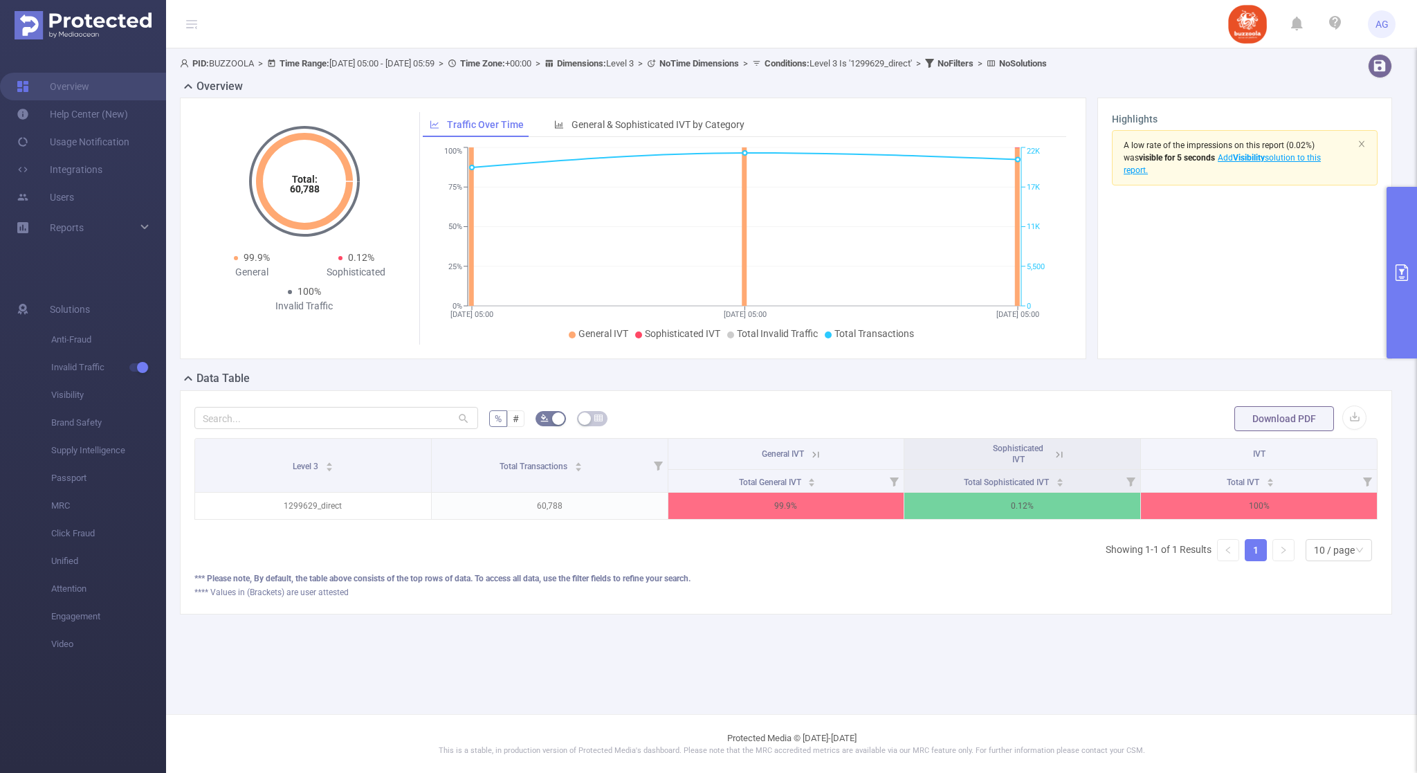
click at [1404, 276] on icon "primary" at bounding box center [1402, 272] width 12 height 17
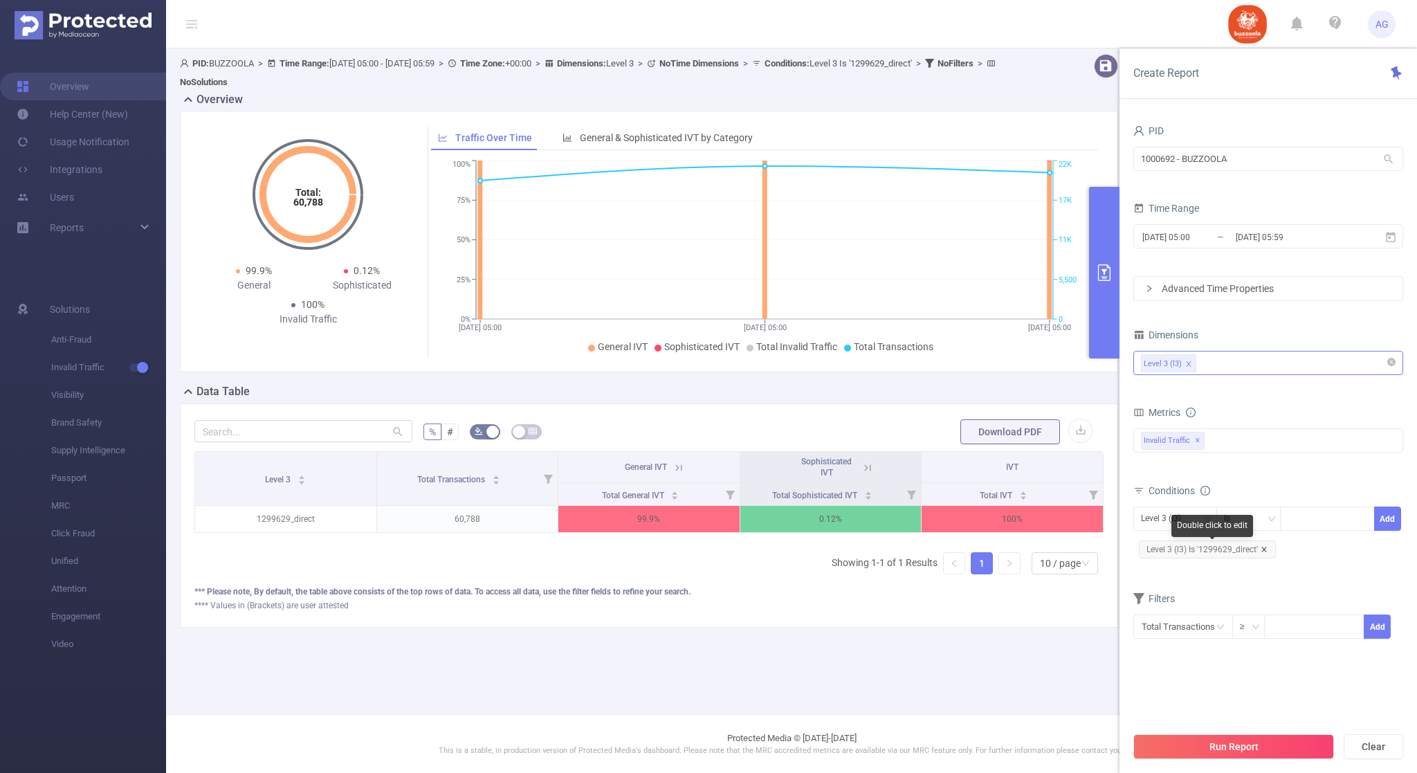
click at [1264, 552] on icon "icon: close" at bounding box center [1264, 549] width 7 height 7
drag, startPoint x: 1301, startPoint y: 527, endPoint x: 1337, endPoint y: 534, distance: 36.6
click at [1302, 527] on div at bounding box center [1328, 518] width 80 height 23
paste input "1281610"
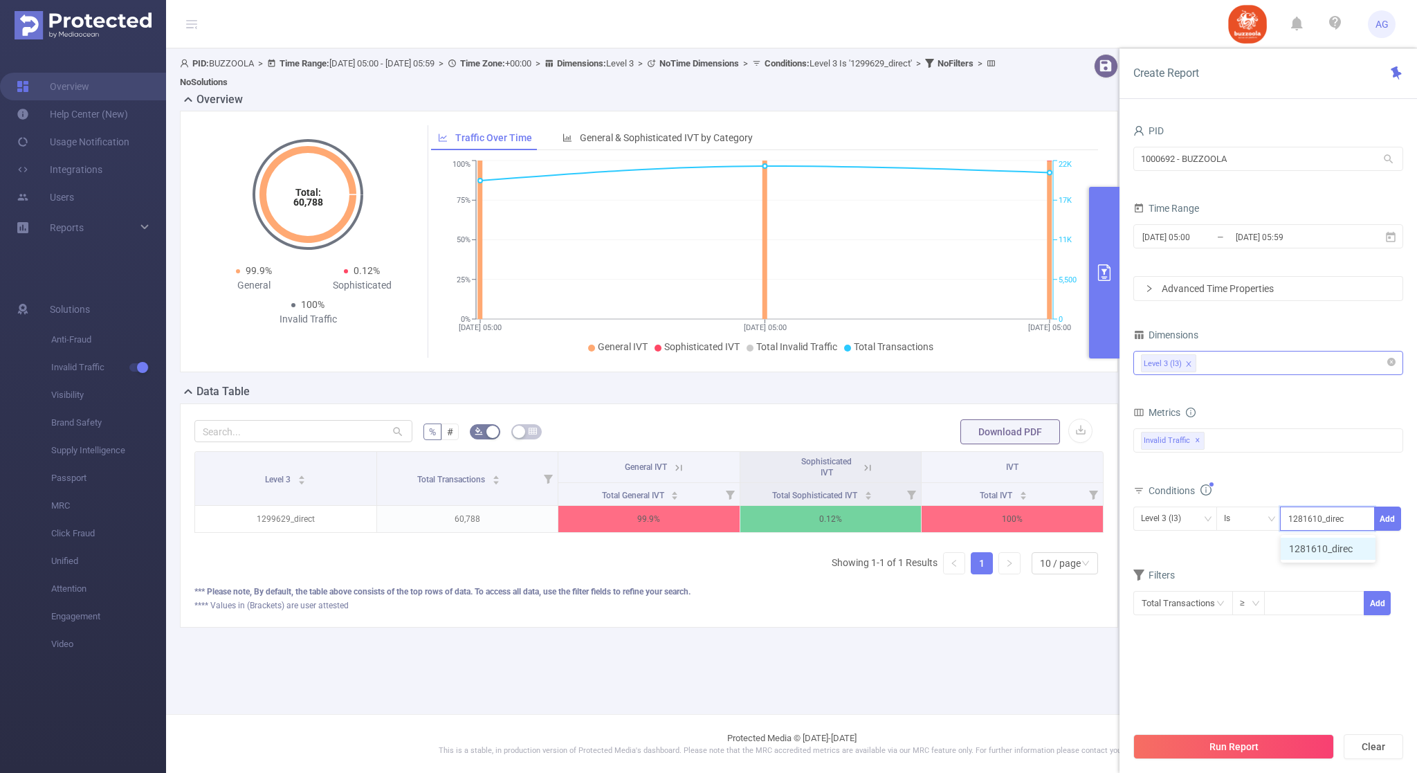
type input "1281610_direct"
click at [1336, 558] on li "1281610_direct" at bounding box center [1330, 549] width 98 height 22
click at [1390, 521] on button "Add" at bounding box center [1387, 519] width 27 height 24
click at [1278, 743] on button "Run Report" at bounding box center [1234, 746] width 201 height 25
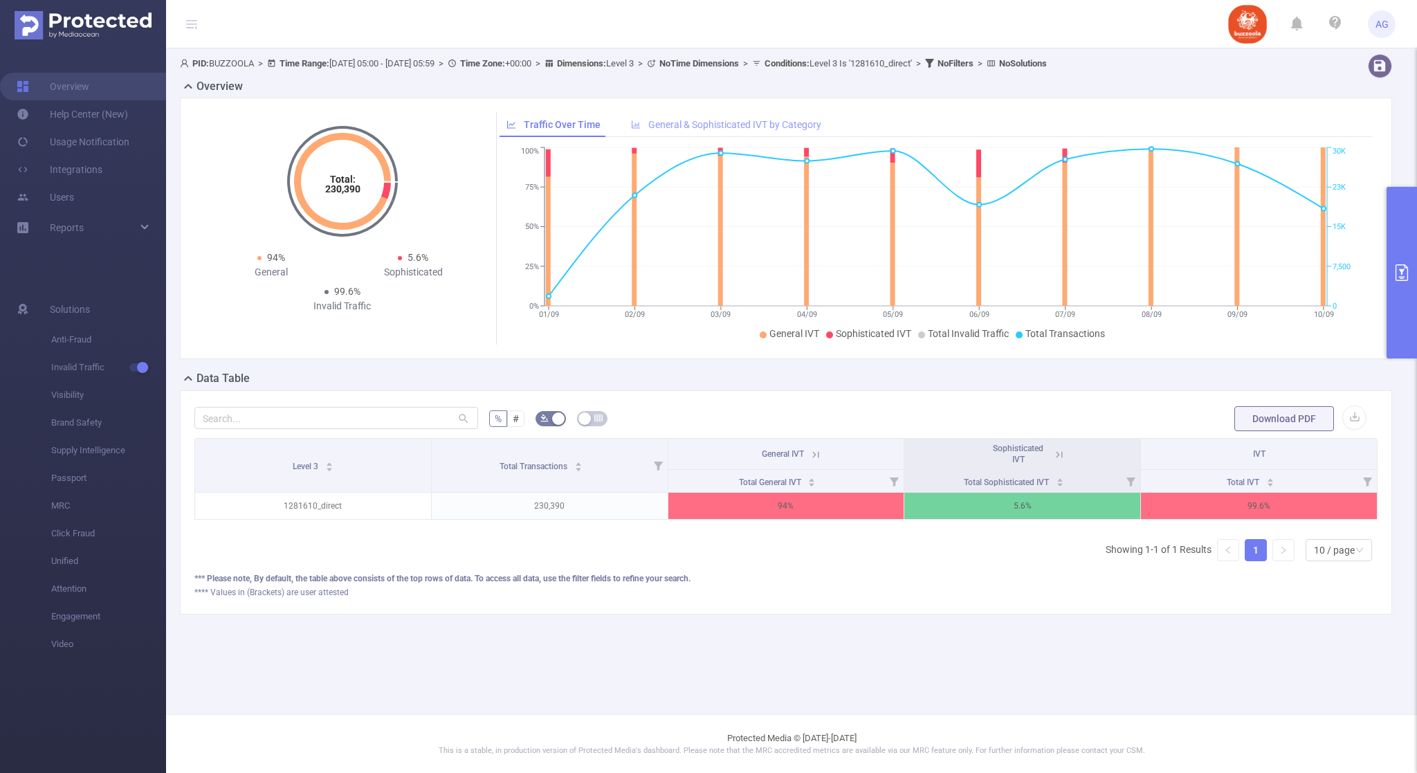
click at [711, 128] on span "General & Sophisticated IVT by Category" at bounding box center [734, 124] width 173 height 11
